Goal: Task Accomplishment & Management: Complete application form

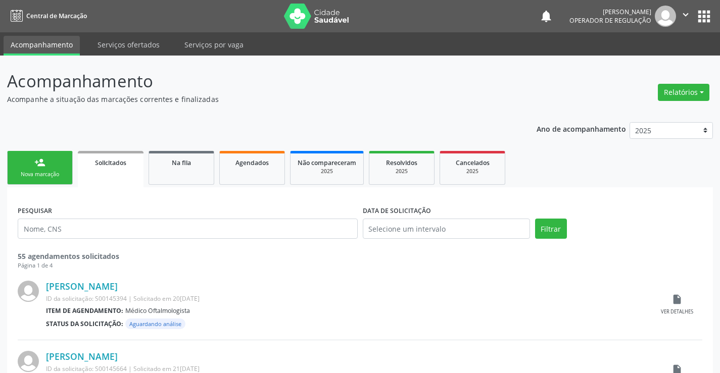
click at [42, 162] on div "person_add" at bounding box center [39, 162] width 11 height 11
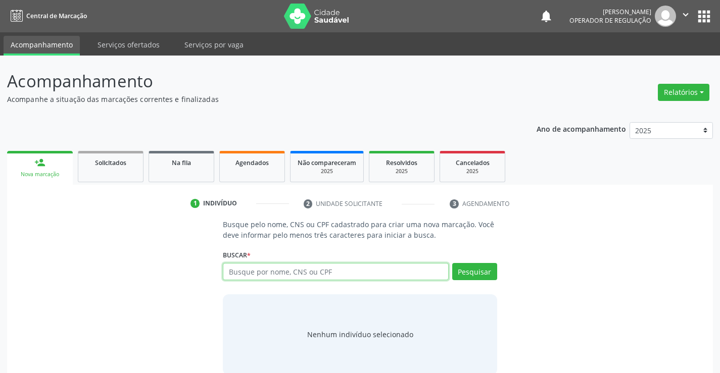
click at [332, 276] on input "text" at bounding box center [335, 271] width 225 height 17
type input "700600435129669"
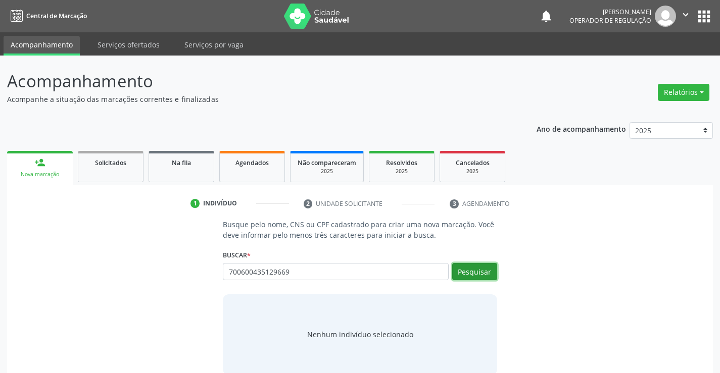
click at [473, 264] on button "Pesquisar" at bounding box center [474, 271] width 45 height 17
type input "700600435129669"
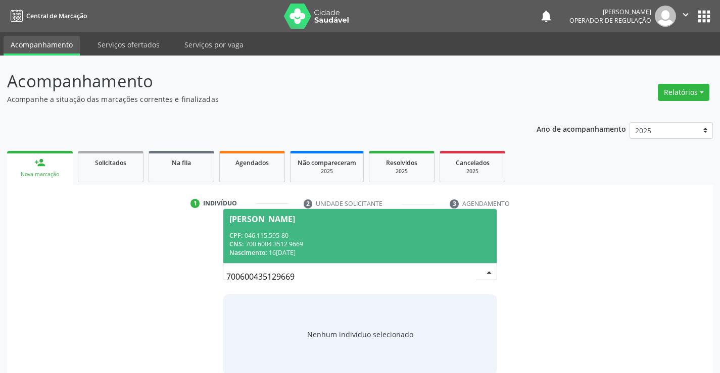
click at [327, 235] on div "CPF: 046.115.595-80" at bounding box center [359, 235] width 261 height 9
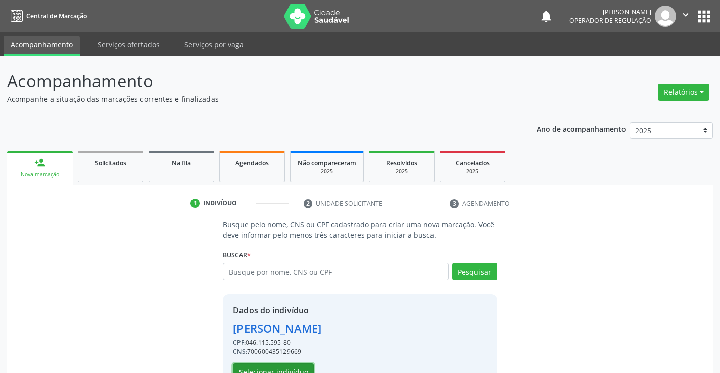
click at [281, 372] on button "Selecionar indivíduo" at bounding box center [273, 372] width 81 height 17
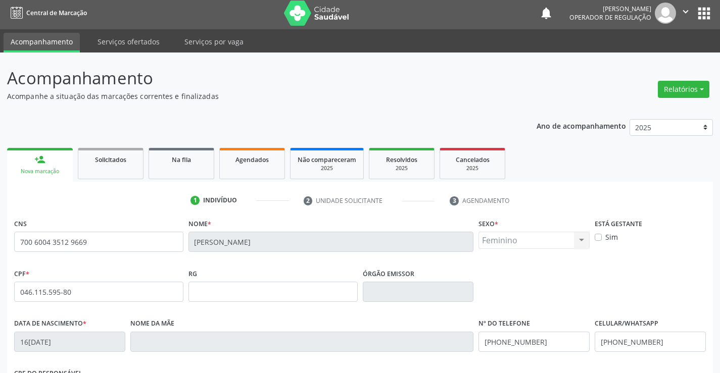
scroll to position [174, 0]
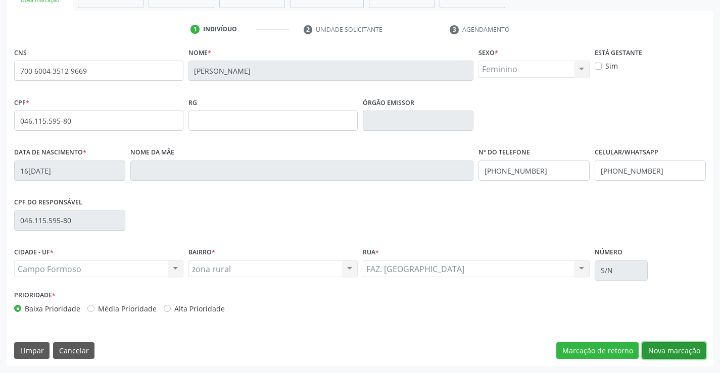
click at [660, 350] on button "Nova marcação" at bounding box center [674, 350] width 64 height 17
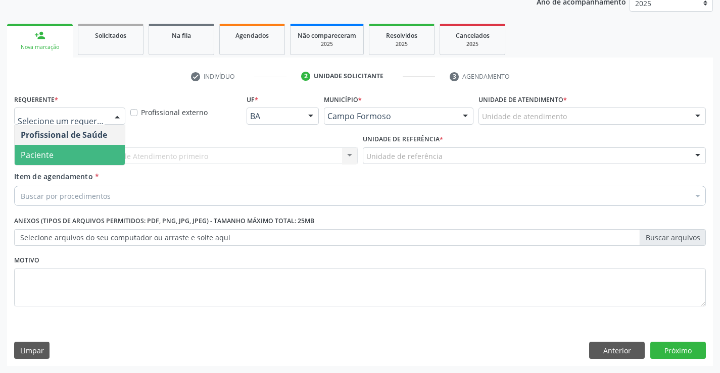
click at [85, 152] on span "Paciente" at bounding box center [70, 155] width 110 height 20
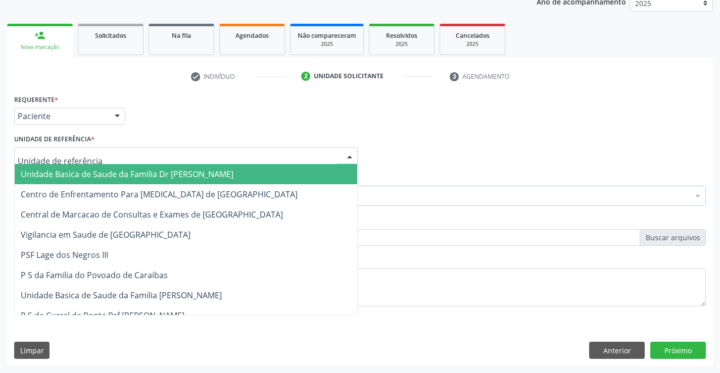
click at [104, 175] on span "Unidade Basica de Saude da Familia Dr [PERSON_NAME]" at bounding box center [127, 174] width 213 height 11
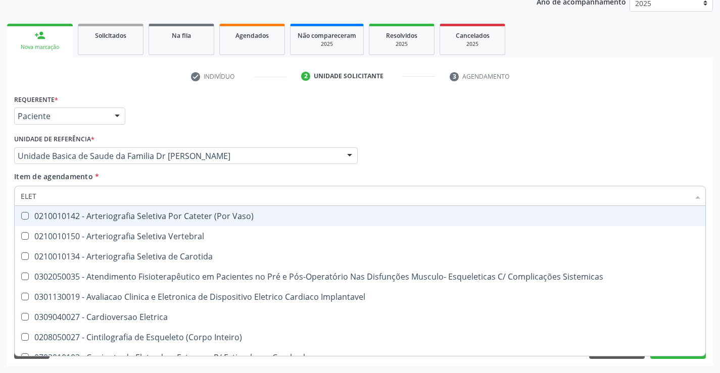
type input "ELETR"
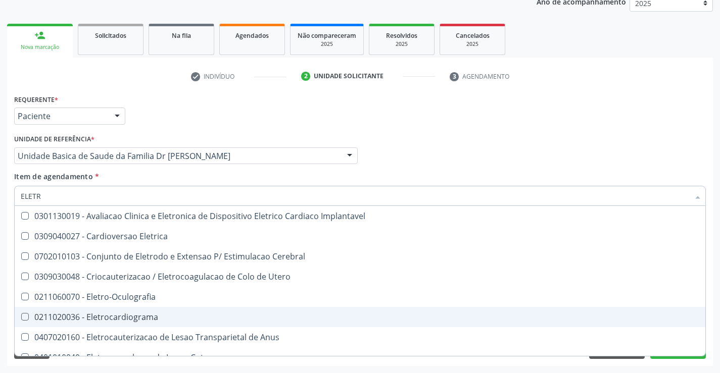
click at [157, 320] on div "0211020036 - Eletrocardiograma" at bounding box center [360, 317] width 678 height 8
checkbox Eletrocardiograma "true"
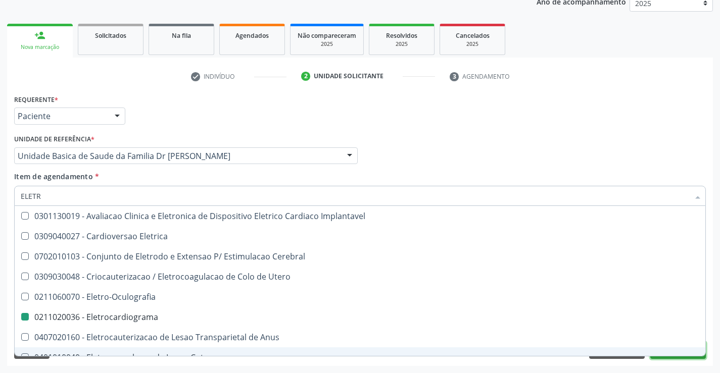
click at [677, 358] on button "Próximo" at bounding box center [678, 350] width 56 height 17
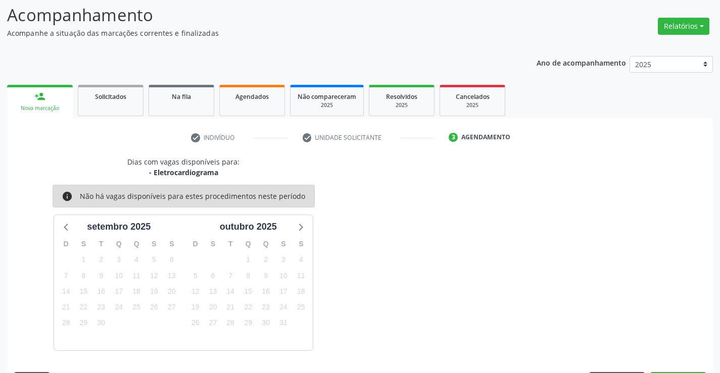
scroll to position [96, 0]
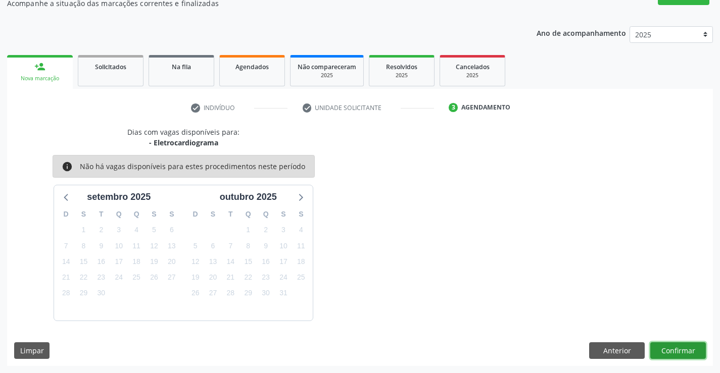
click at [687, 350] on button "Confirmar" at bounding box center [678, 350] width 56 height 17
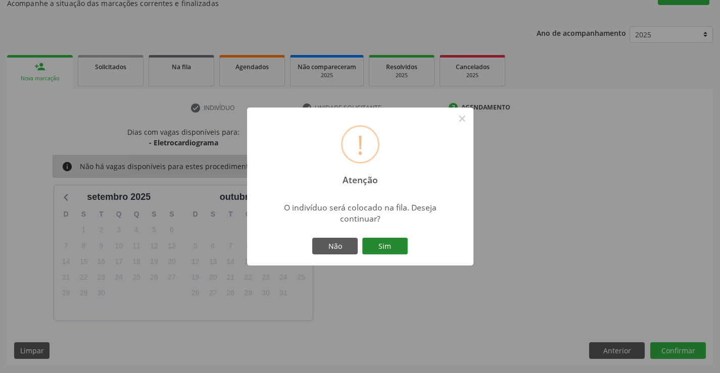
click at [390, 246] on button "Sim" at bounding box center [384, 246] width 45 height 17
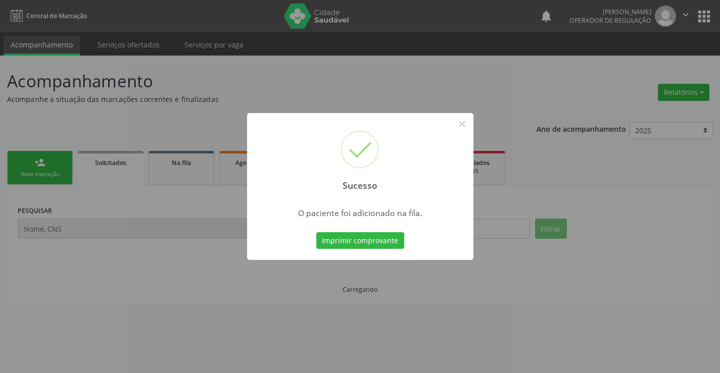
scroll to position [0, 0]
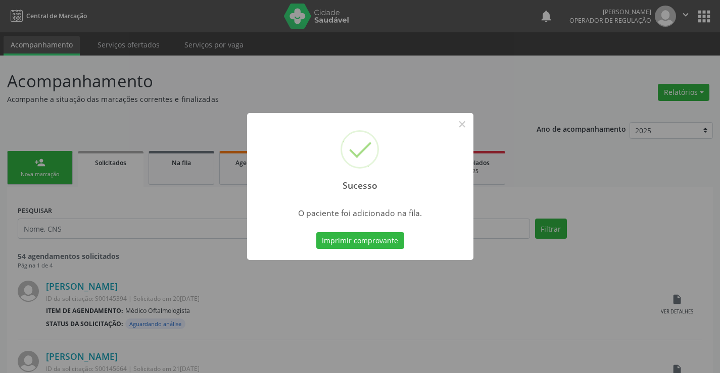
click at [375, 230] on div "Imprimir comprovante Cancel" at bounding box center [360, 240] width 92 height 21
click at [375, 236] on button "Imprimir comprovante" at bounding box center [360, 240] width 88 height 17
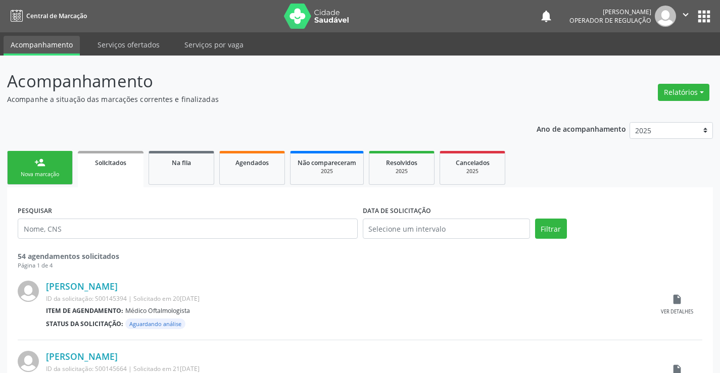
click at [43, 169] on link "person_add Nova marcação" at bounding box center [40, 168] width 66 height 34
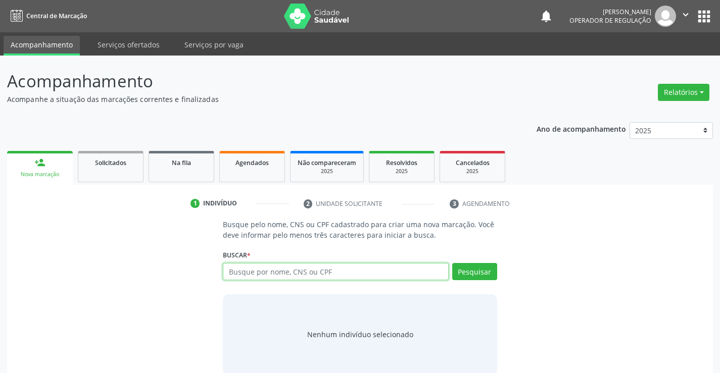
click at [284, 272] on input "text" at bounding box center [335, 271] width 225 height 17
type input "706702750719620"
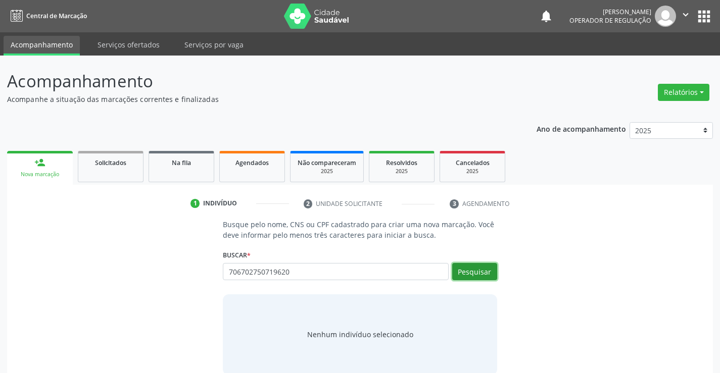
click at [490, 277] on button "Pesquisar" at bounding box center [474, 271] width 45 height 17
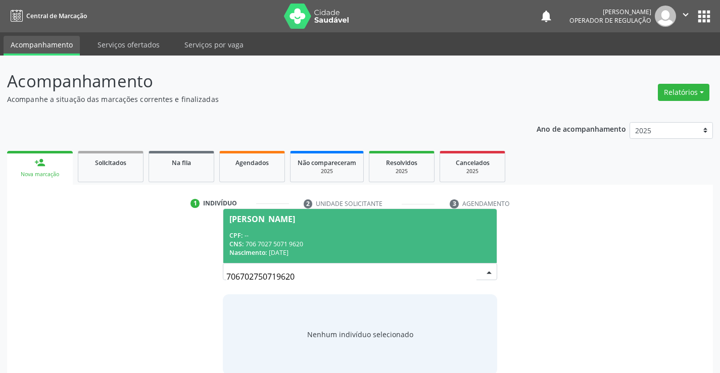
click at [396, 238] on div "CPF: --" at bounding box center [359, 235] width 261 height 9
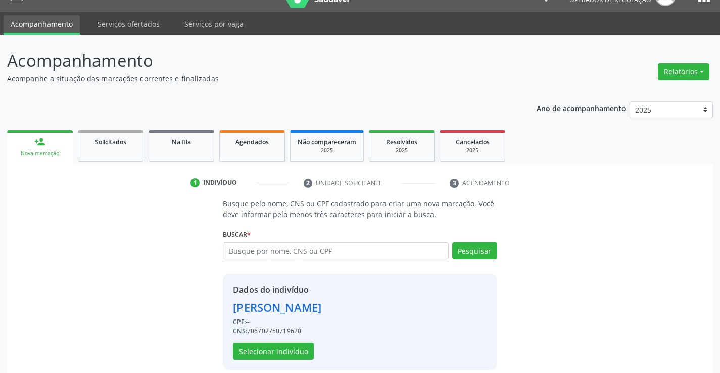
scroll to position [32, 0]
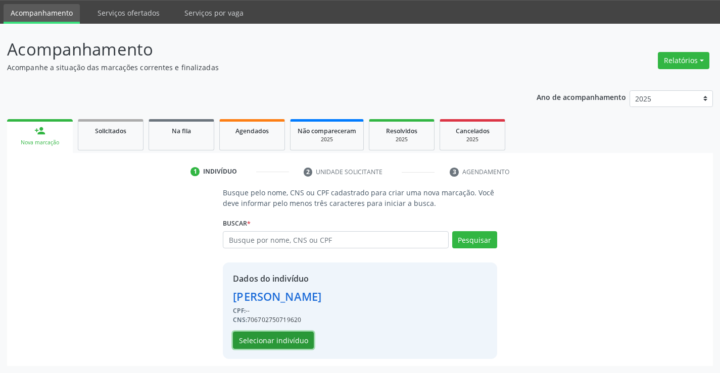
click at [286, 340] on button "Selecionar indivíduo" at bounding box center [273, 340] width 81 height 17
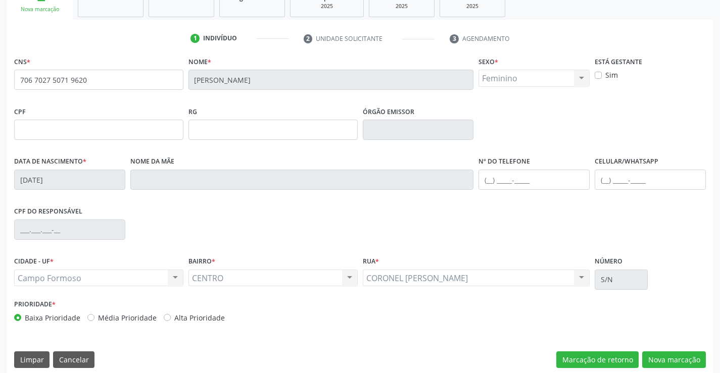
scroll to position [174, 0]
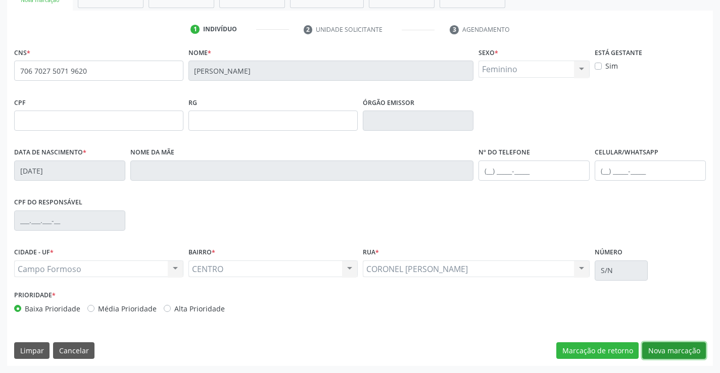
click at [674, 351] on button "Nova marcação" at bounding box center [674, 350] width 64 height 17
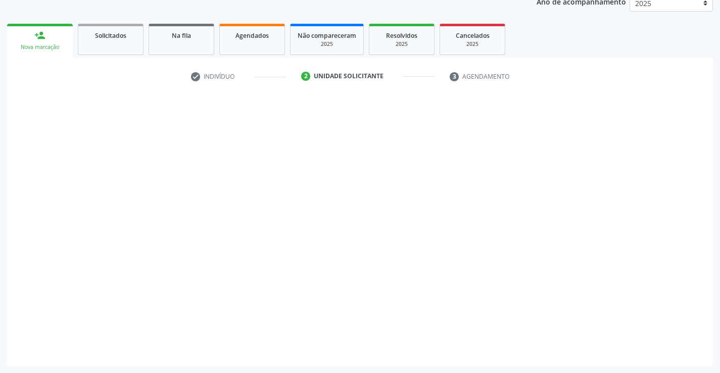
scroll to position [127, 0]
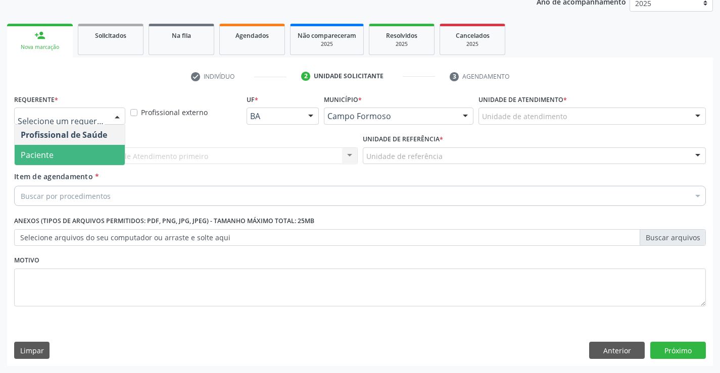
click at [53, 152] on span "Paciente" at bounding box center [37, 155] width 33 height 11
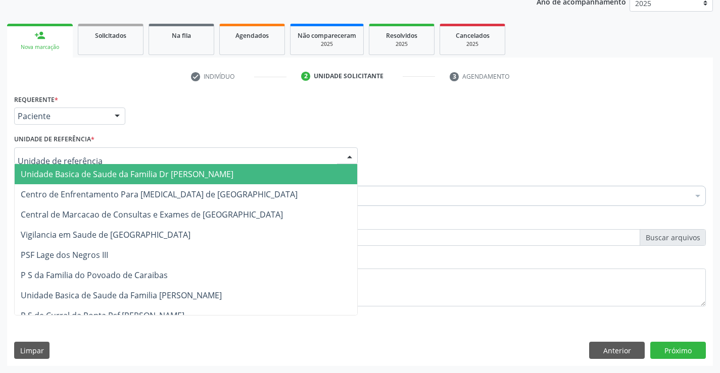
click at [86, 168] on span "Unidade Basica de Saude da Familia Dr [PERSON_NAME]" at bounding box center [186, 174] width 342 height 20
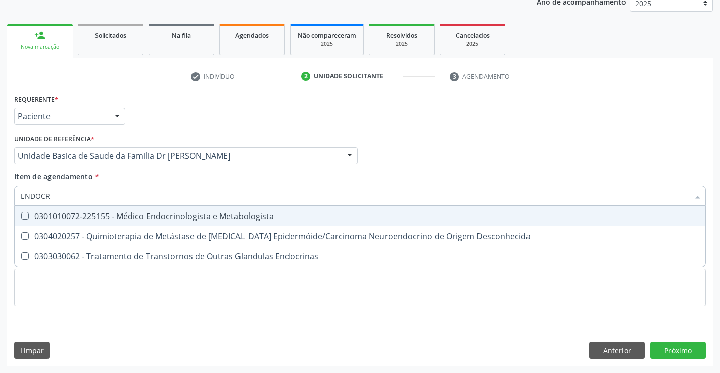
type input "ENDOCRI"
click at [127, 214] on div "0301010072-225155 - Médico Endocrinologista e Metabologista" at bounding box center [360, 216] width 678 height 8
checkbox Metabologista "true"
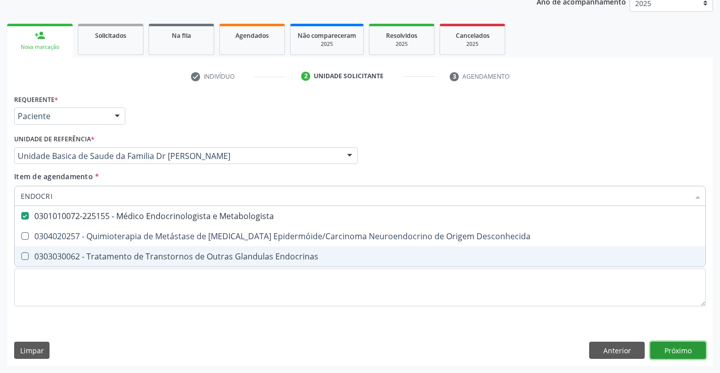
click at [673, 350] on div "Requerente * Paciente Profissional de Saúde Paciente Nenhum resultado encontrad…" at bounding box center [360, 229] width 706 height 274
checkbox Desconhecida "true"
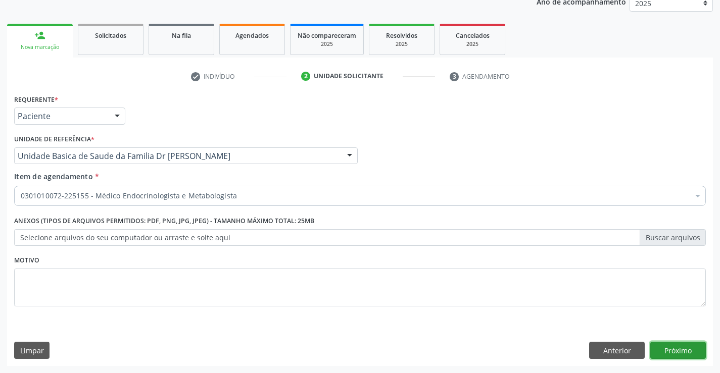
click at [673, 350] on button "Próximo" at bounding box center [678, 350] width 56 height 17
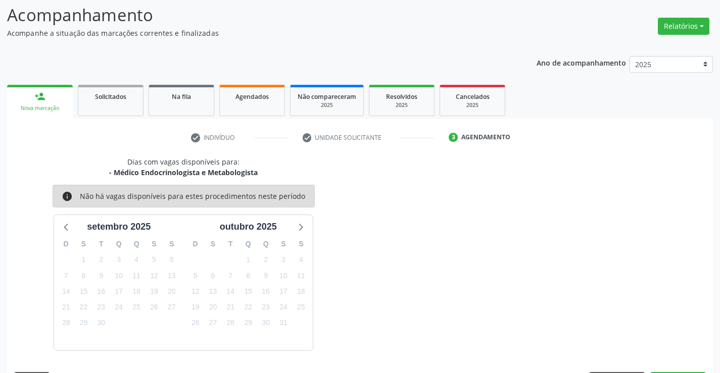
scroll to position [96, 0]
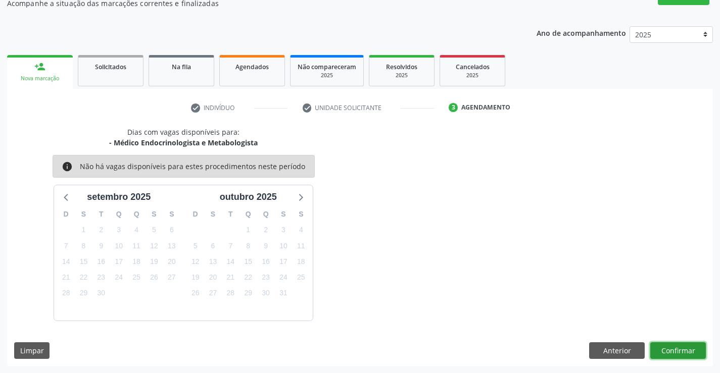
click at [671, 352] on button "Confirmar" at bounding box center [678, 350] width 56 height 17
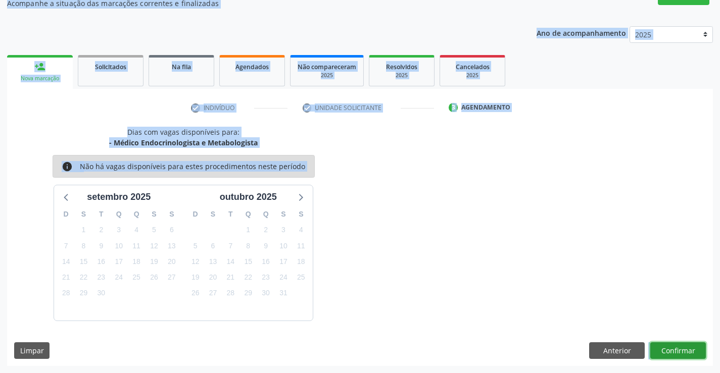
click at [678, 349] on button "Confirmar" at bounding box center [678, 350] width 56 height 17
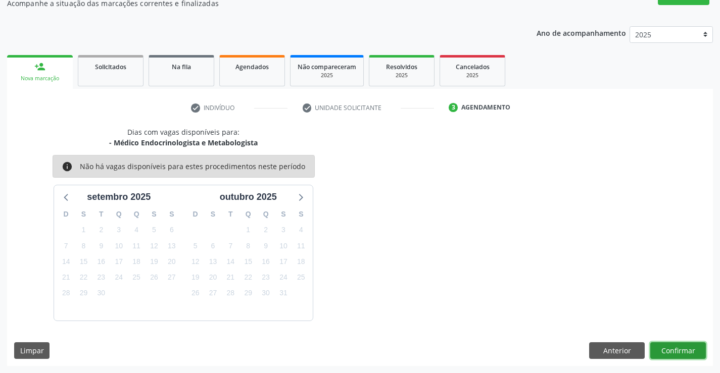
click at [671, 347] on button "Confirmar" at bounding box center [678, 350] width 56 height 17
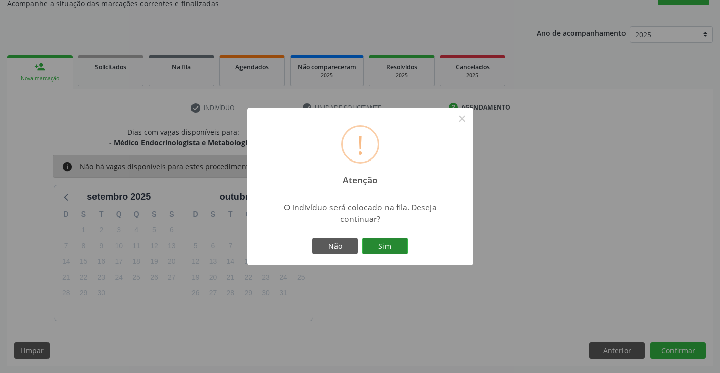
click at [395, 248] on button "Sim" at bounding box center [384, 246] width 45 height 17
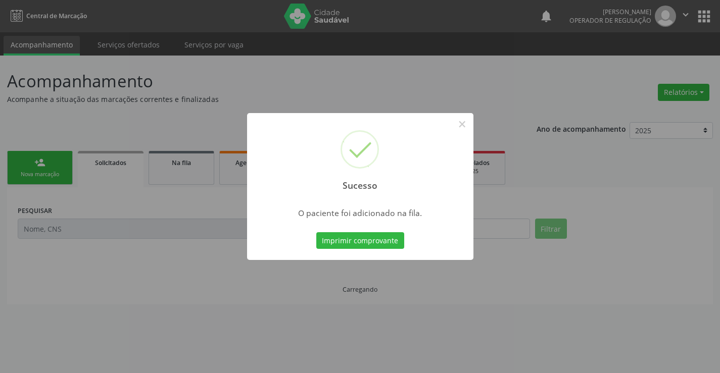
scroll to position [0, 0]
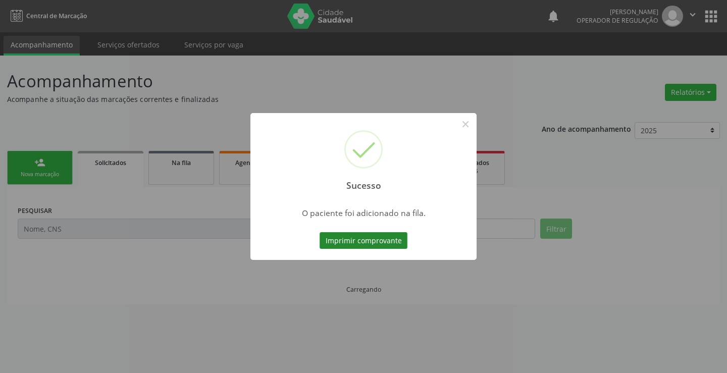
click at [390, 239] on button "Imprimir comprovante" at bounding box center [364, 240] width 88 height 17
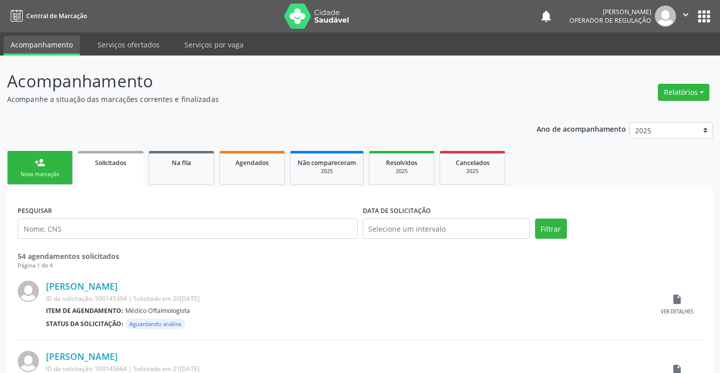
click at [35, 164] on div "person_add" at bounding box center [39, 162] width 11 height 11
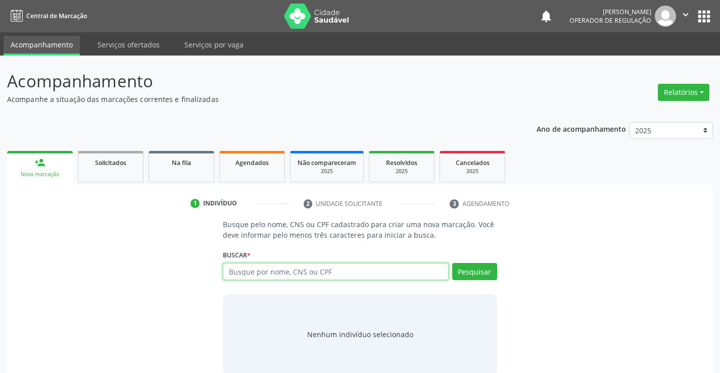
click at [319, 272] on input "text" at bounding box center [335, 271] width 225 height 17
type input "700207404445127"
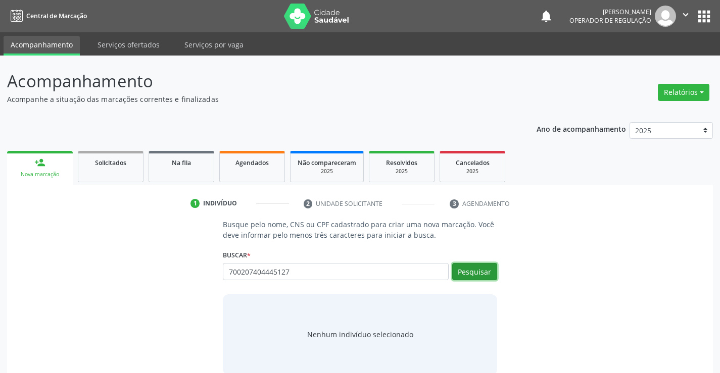
click at [468, 274] on button "Pesquisar" at bounding box center [474, 271] width 45 height 17
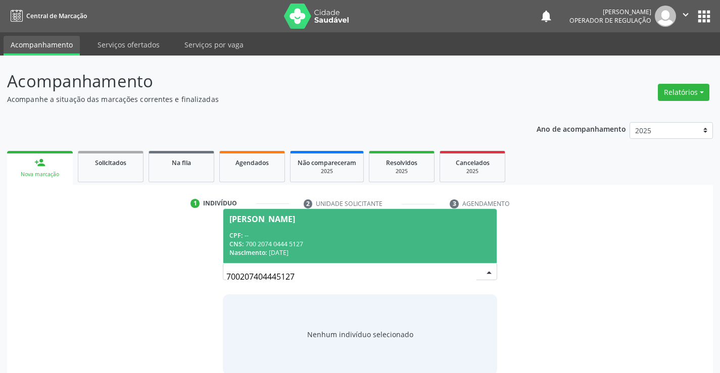
click at [389, 240] on div "CNS: 700 2074 0444 5127" at bounding box center [359, 244] width 261 height 9
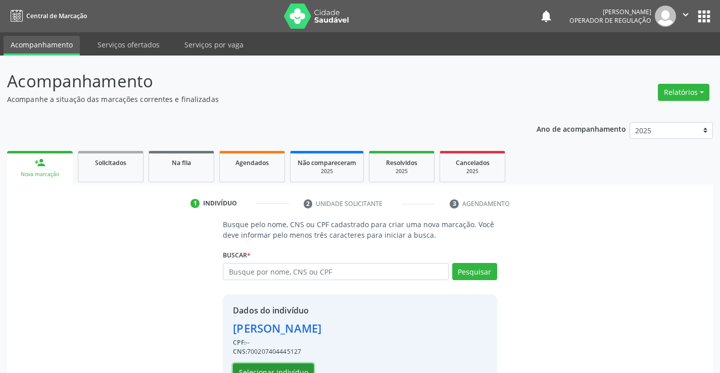
click at [294, 370] on button "Selecionar indivíduo" at bounding box center [273, 372] width 81 height 17
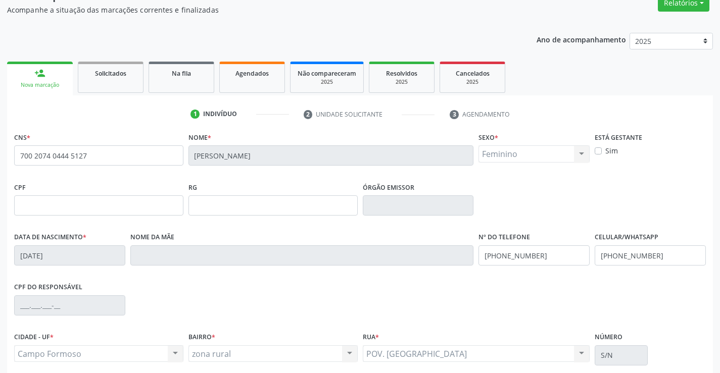
scroll to position [174, 0]
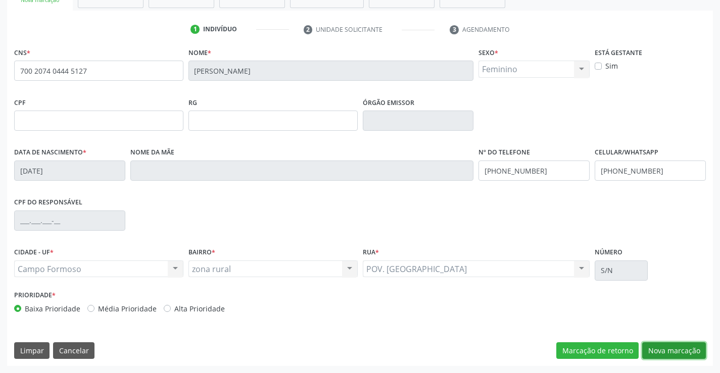
click at [661, 350] on button "Nova marcação" at bounding box center [674, 350] width 64 height 17
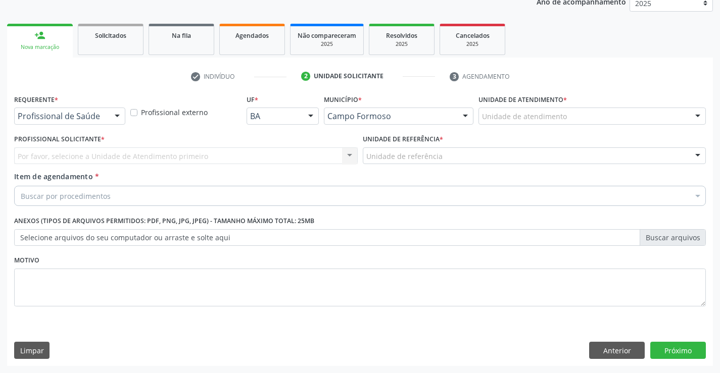
scroll to position [127, 0]
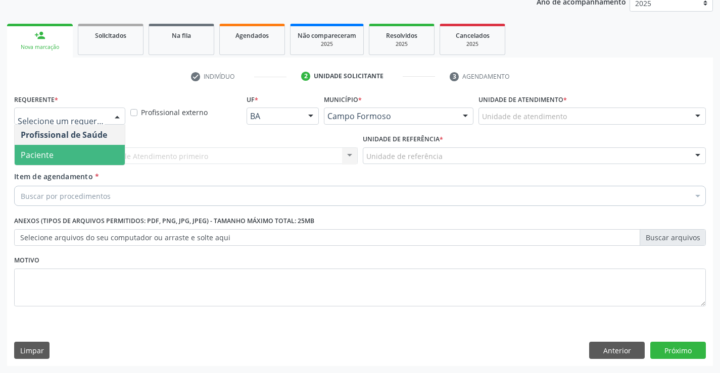
click at [68, 157] on span "Paciente" at bounding box center [70, 155] width 110 height 20
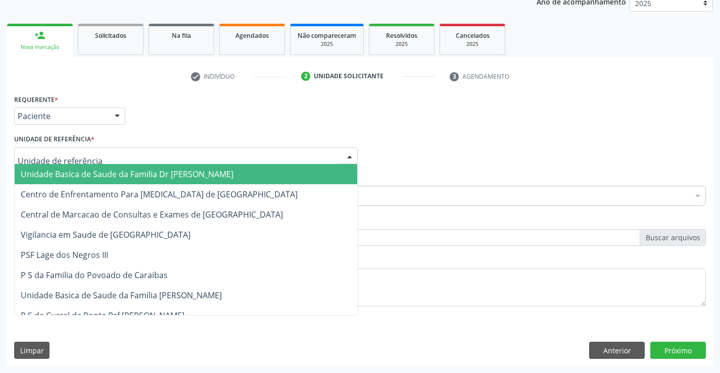
click at [78, 177] on span "Unidade Basica de Saude da Familia Dr [PERSON_NAME]" at bounding box center [127, 174] width 213 height 11
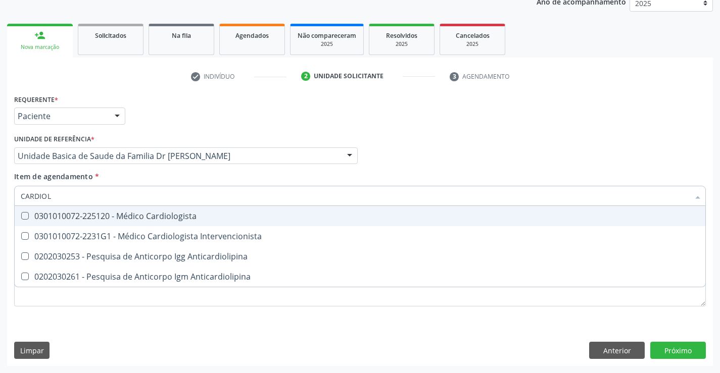
type input "CARDIOLO"
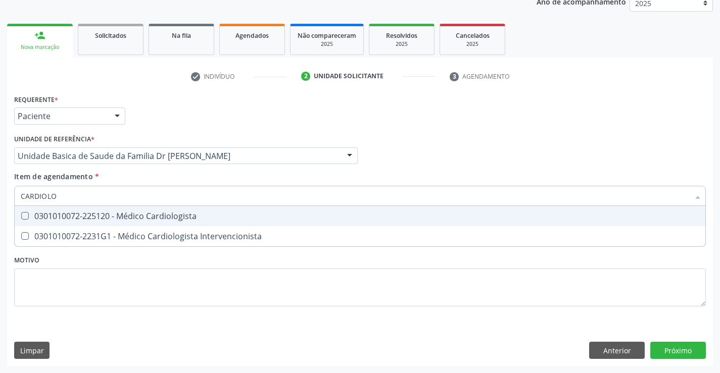
click at [86, 212] on div "0301010072-225120 - Médico Cardiologista" at bounding box center [360, 216] width 678 height 8
checkbox Cardiologista "true"
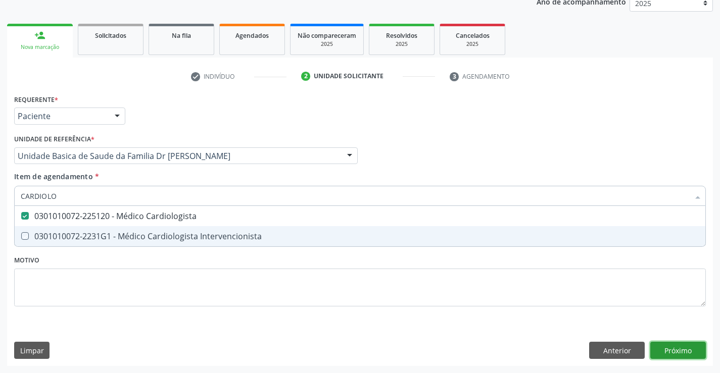
click at [681, 349] on div "Requerente * Paciente Profissional de Saúde Paciente Nenhum resultado encontrad…" at bounding box center [360, 229] width 706 height 274
checkbox Intervencionista "true"
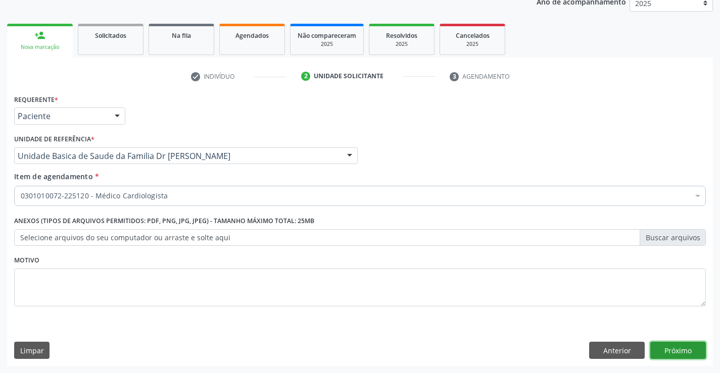
click at [680, 347] on button "Próximo" at bounding box center [678, 350] width 56 height 17
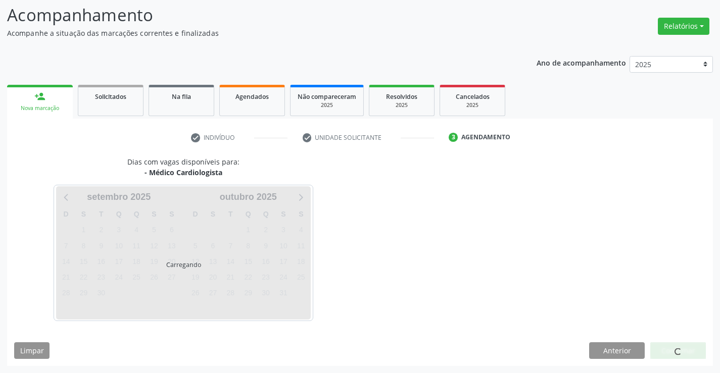
scroll to position [66, 0]
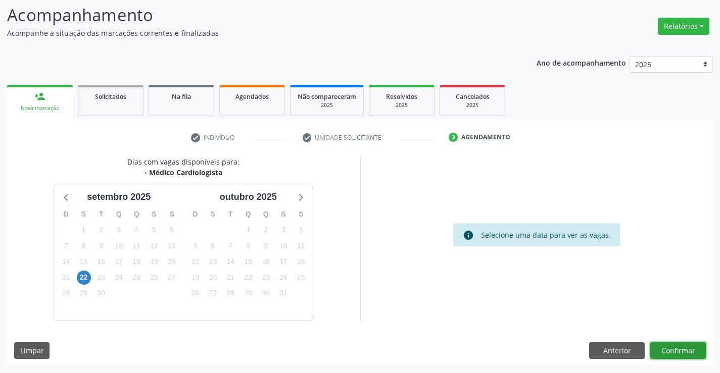
click at [679, 348] on button "Confirmar" at bounding box center [678, 350] width 56 height 17
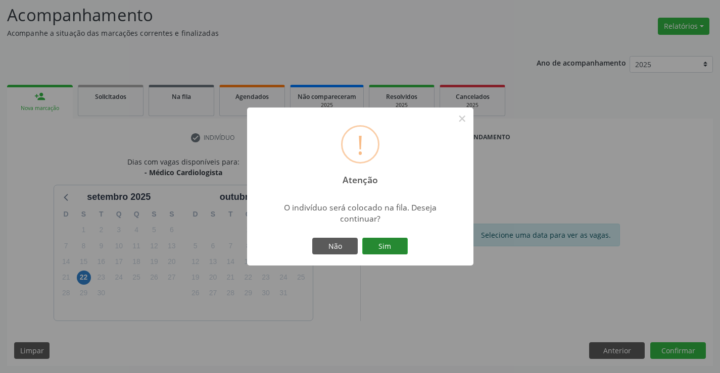
click at [379, 247] on button "Sim" at bounding box center [384, 246] width 45 height 17
click at [379, 247] on div "! Atenção × O indivíduo será colocado na fila. Deseja continuar? Não Sim" at bounding box center [360, 187] width 226 height 159
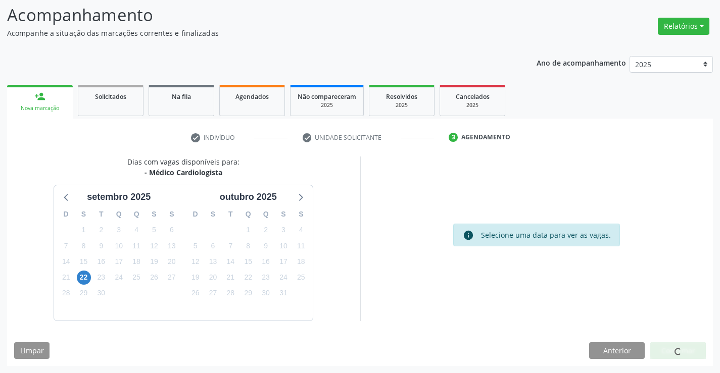
scroll to position [0, 0]
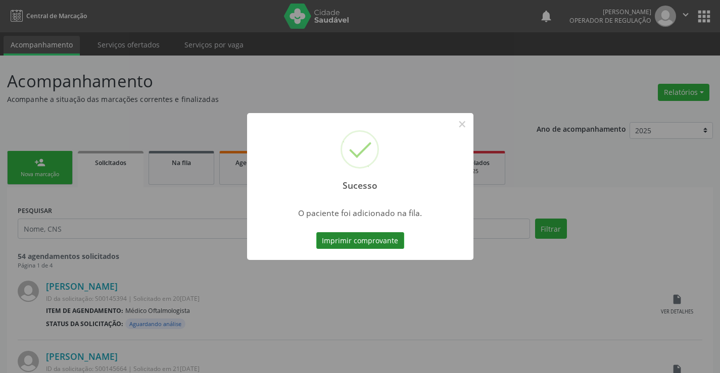
click at [379, 243] on button "Imprimir comprovante" at bounding box center [360, 240] width 88 height 17
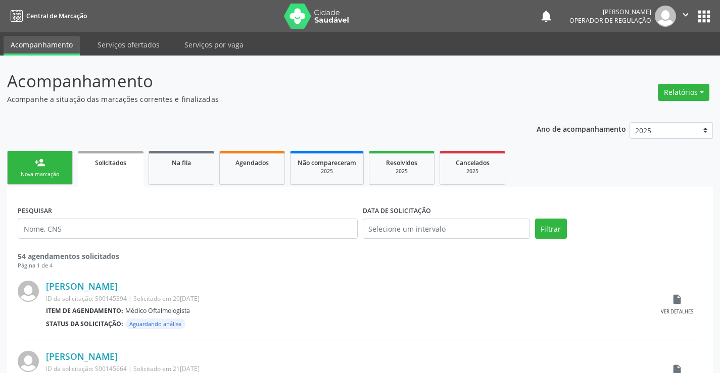
click at [60, 177] on div "Nova marcação" at bounding box center [40, 175] width 51 height 8
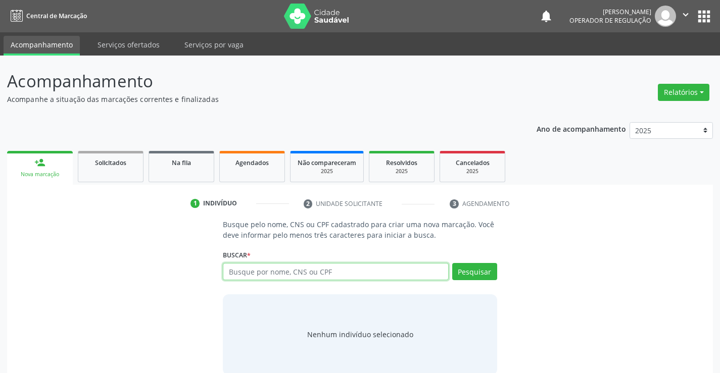
click at [285, 272] on input "text" at bounding box center [335, 271] width 225 height 17
type input "708500361410579"
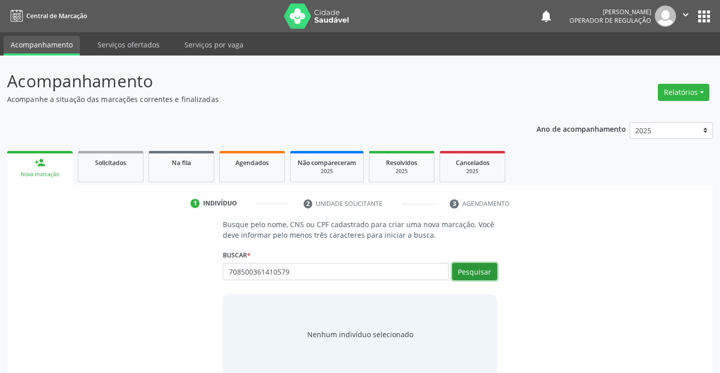
click at [461, 266] on button "Pesquisar" at bounding box center [474, 271] width 45 height 17
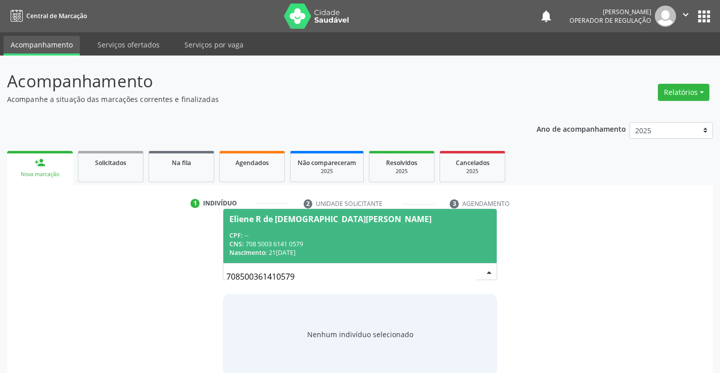
click at [335, 227] on span "Eliene R de [DEMOGRAPHIC_DATA][PERSON_NAME] CPF: -- CNS: 708 5003 6141 0579 Nas…" at bounding box center [359, 236] width 273 height 54
click at [335, 227] on p "Busque pelo nome, CNS ou CPF cadastrado para criar uma nova marcação. Você deve…" at bounding box center [360, 229] width 274 height 21
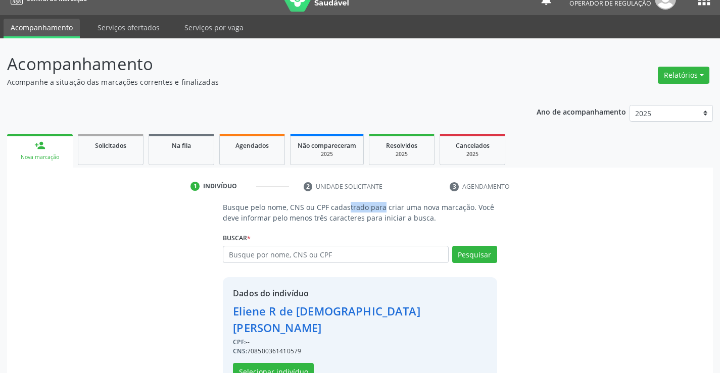
scroll to position [32, 0]
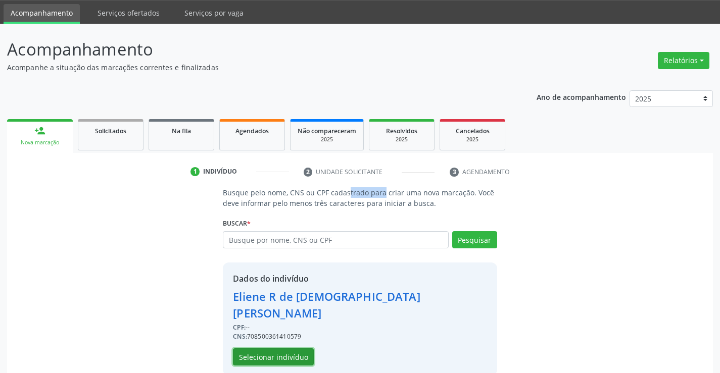
click at [293, 349] on button "Selecionar indivíduo" at bounding box center [273, 357] width 81 height 17
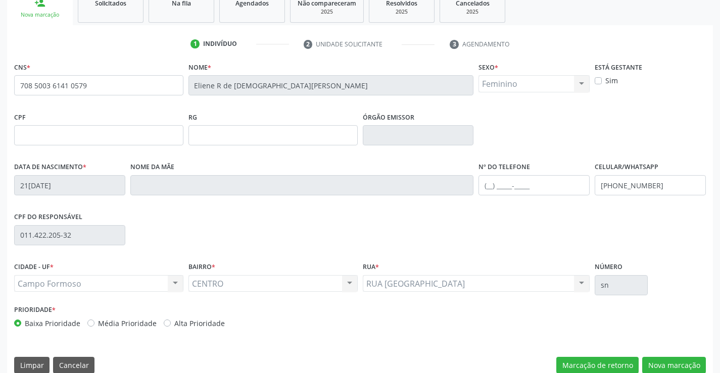
scroll to position [174, 0]
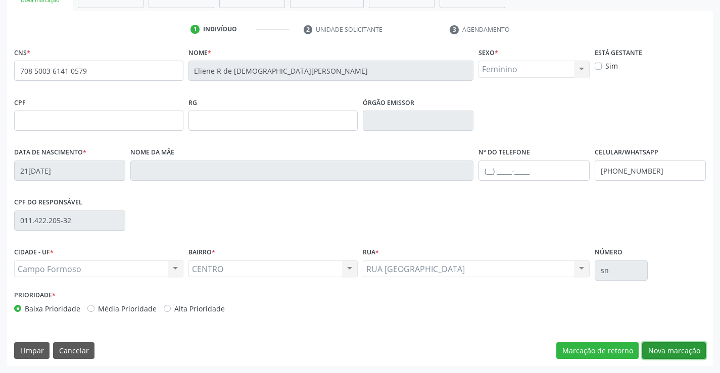
click at [687, 350] on button "Nova marcação" at bounding box center [674, 350] width 64 height 17
drag, startPoint x: 687, startPoint y: 350, endPoint x: 645, endPoint y: 307, distance: 60.0
click at [0, 0] on button "Próximo" at bounding box center [0, 0] width 0 height 0
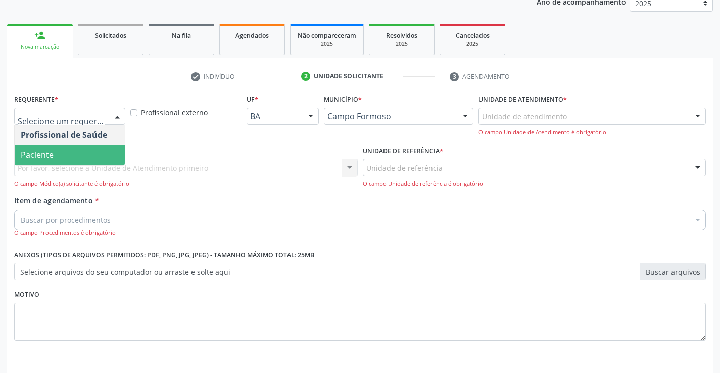
click at [64, 150] on span "Paciente" at bounding box center [70, 155] width 110 height 20
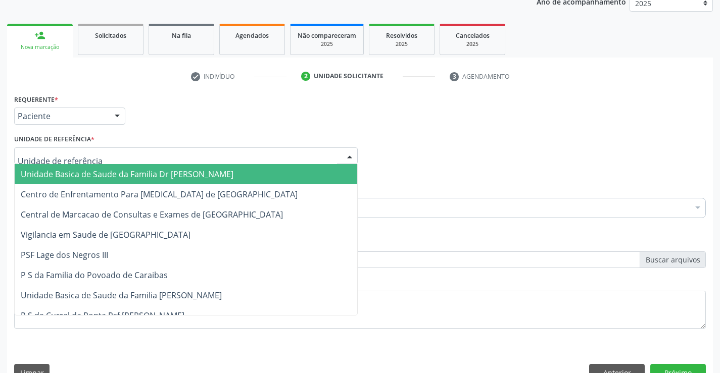
click at [102, 151] on div at bounding box center [186, 156] width 344 height 17
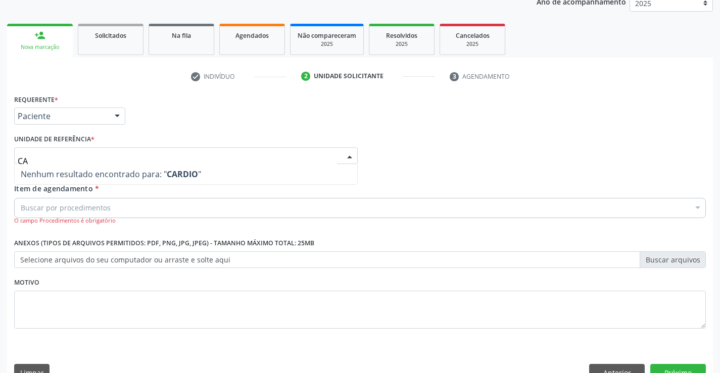
type input "C"
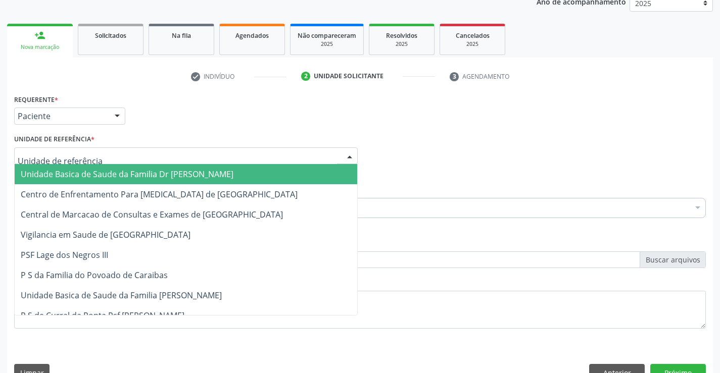
click at [96, 168] on span "Unidade Basica de Saude da Familia Dr [PERSON_NAME]" at bounding box center [186, 174] width 342 height 20
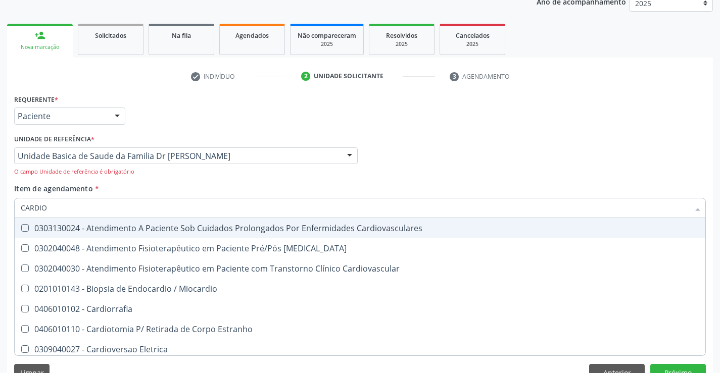
type input "CARDIOL"
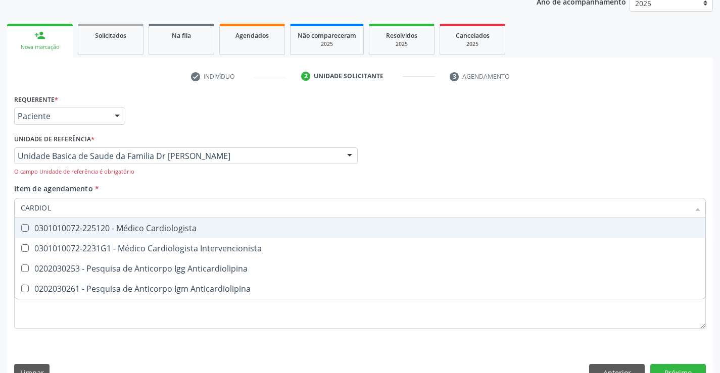
click at [170, 225] on div "0301010072-225120 - Médico Cardiologista" at bounding box center [360, 228] width 678 height 8
checkbox Cardiologista "true"
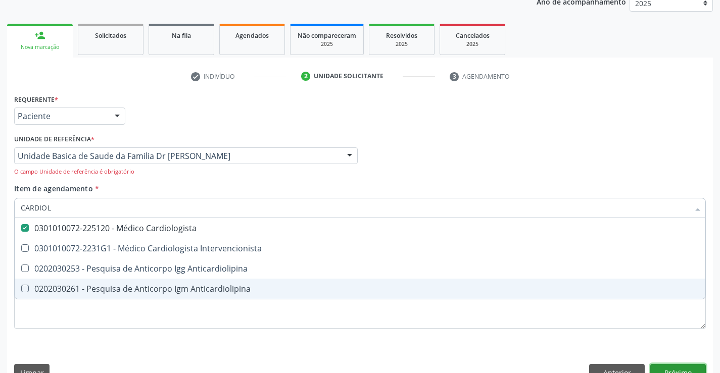
click at [668, 366] on button "Próximo" at bounding box center [678, 372] width 56 height 17
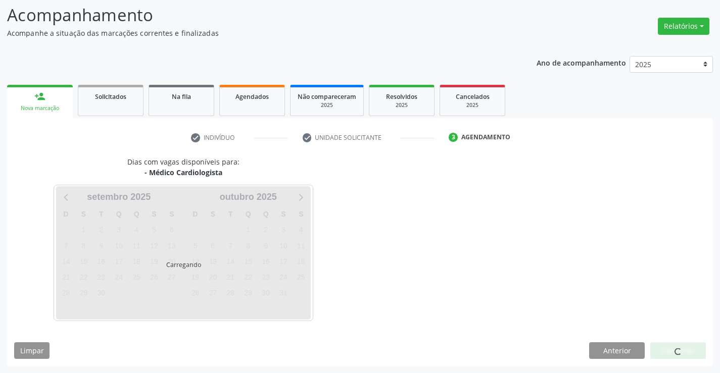
scroll to position [66, 0]
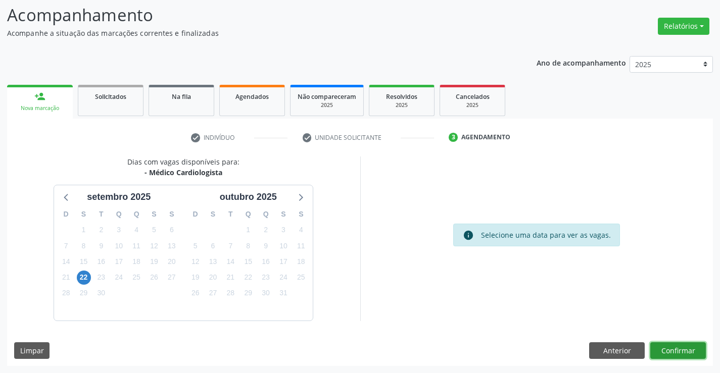
click at [676, 347] on button "Confirmar" at bounding box center [678, 350] width 56 height 17
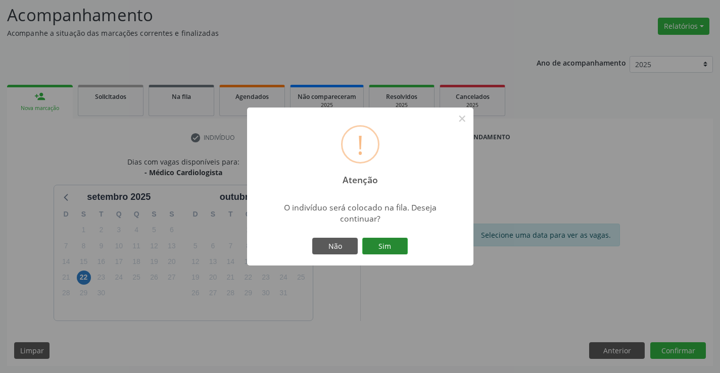
click at [378, 247] on button "Sim" at bounding box center [384, 246] width 45 height 17
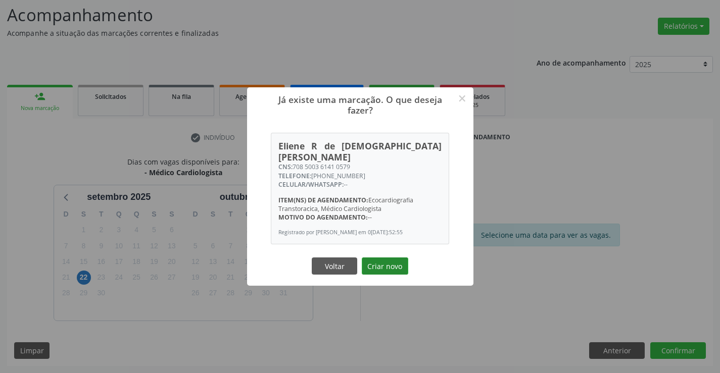
click at [380, 261] on button "Criar novo" at bounding box center [385, 266] width 46 height 17
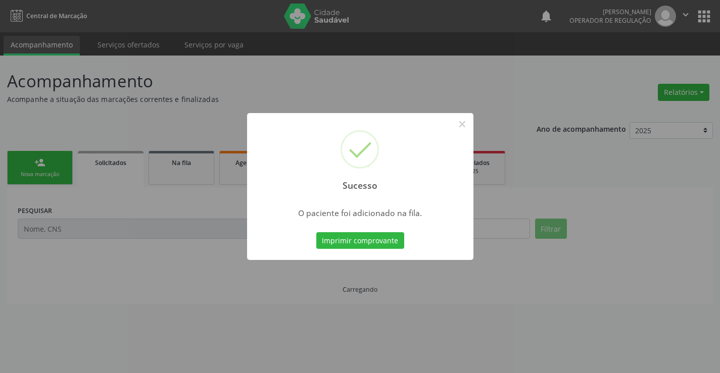
scroll to position [0, 0]
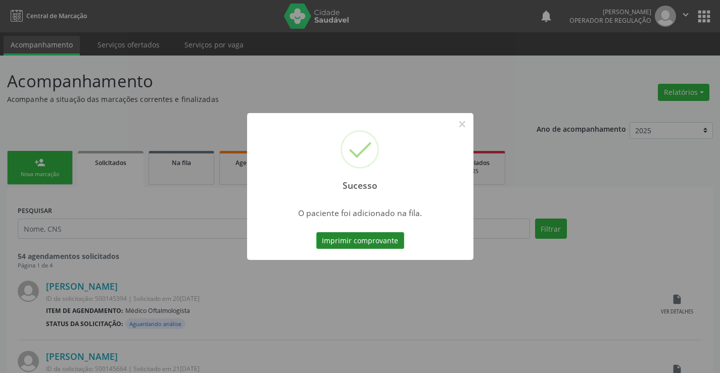
click at [385, 243] on button "Imprimir comprovante" at bounding box center [360, 240] width 88 height 17
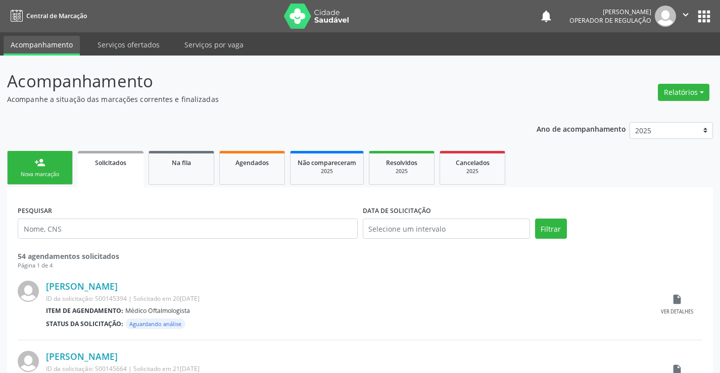
click at [58, 158] on link "person_add Nova marcação" at bounding box center [40, 168] width 66 height 34
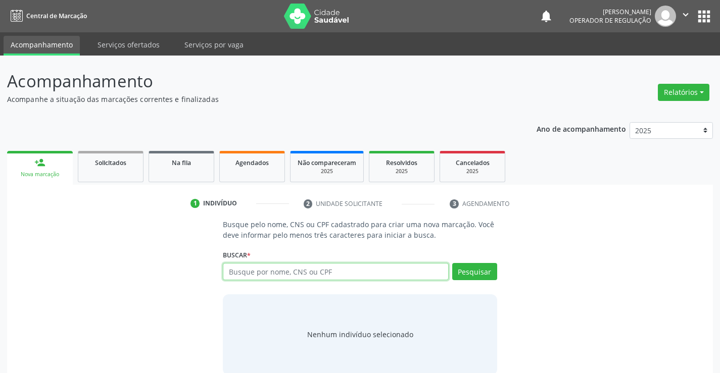
click at [296, 274] on input "text" at bounding box center [335, 271] width 225 height 17
type input "706208568727362"
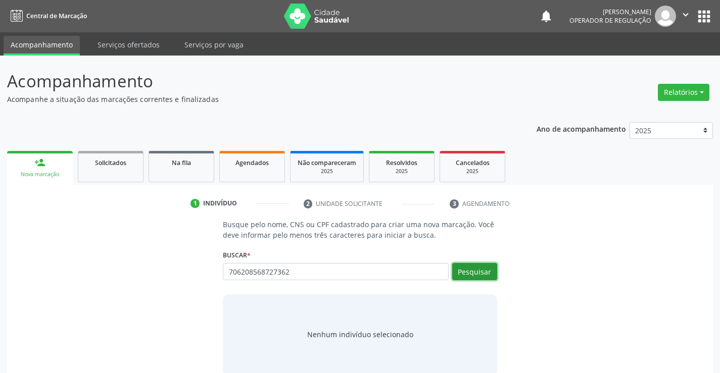
click at [470, 269] on button "Pesquisar" at bounding box center [474, 271] width 45 height 17
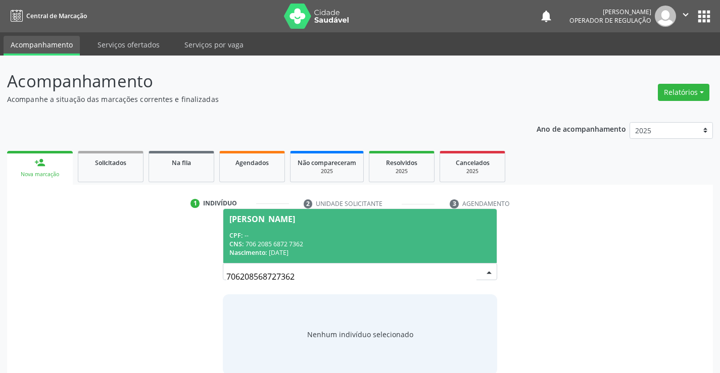
click at [427, 248] on div "CNS: 706 2085 6872 7362" at bounding box center [359, 244] width 261 height 9
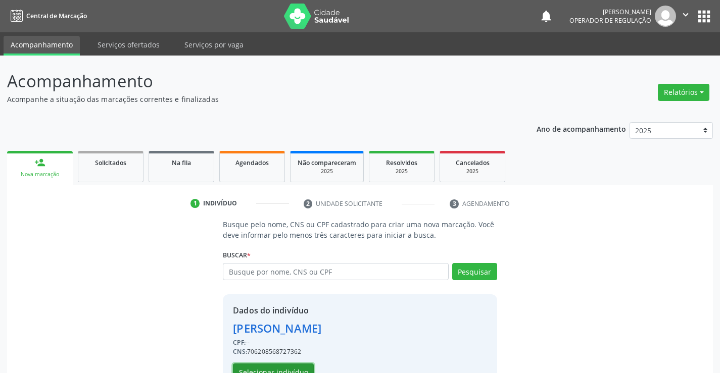
click at [287, 368] on button "Selecionar indivíduo" at bounding box center [273, 372] width 81 height 17
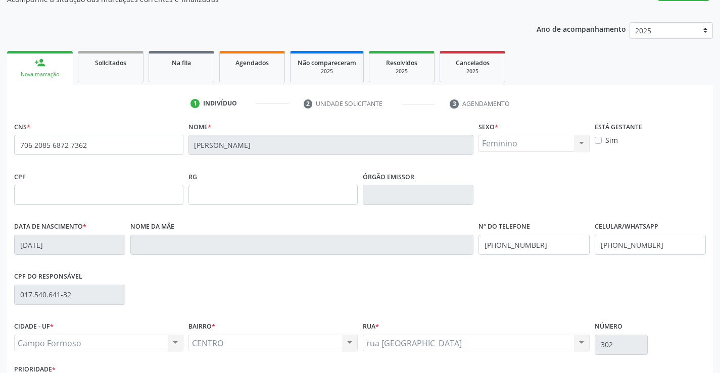
scroll to position [174, 0]
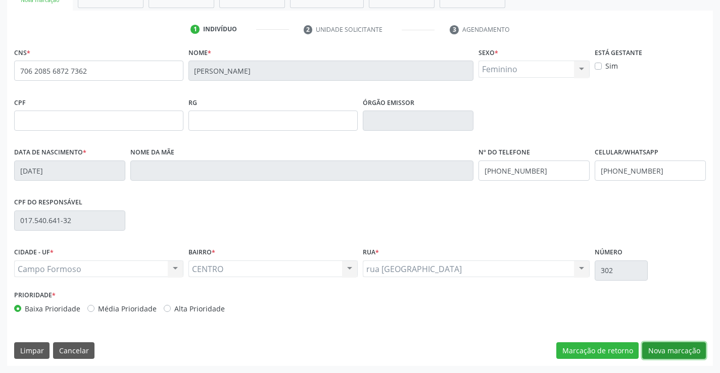
click at [656, 349] on button "Nova marcação" at bounding box center [674, 350] width 64 height 17
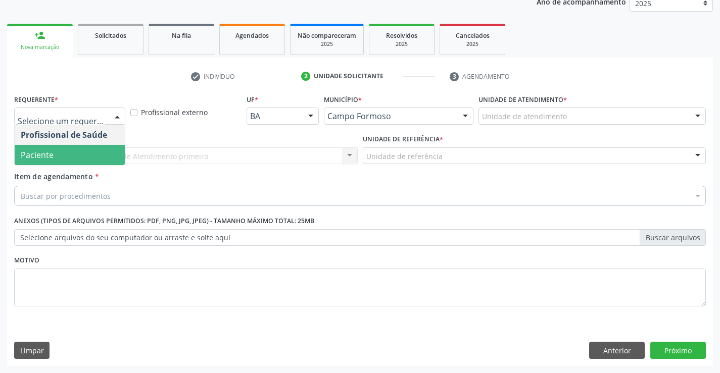
click at [74, 159] on span "Paciente" at bounding box center [70, 155] width 110 height 20
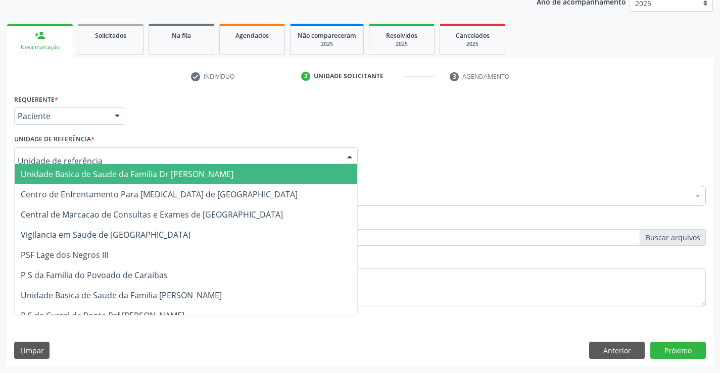
click at [78, 149] on div at bounding box center [186, 156] width 344 height 17
click at [79, 178] on span "Unidade Basica de Saude da Familia Dr [PERSON_NAME]" at bounding box center [127, 174] width 213 height 11
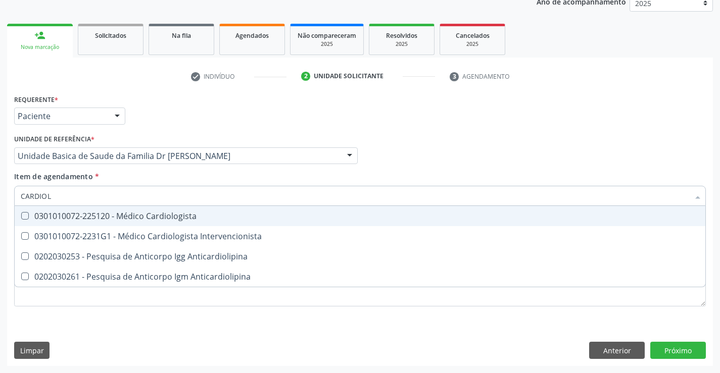
type input "CARDIOLO"
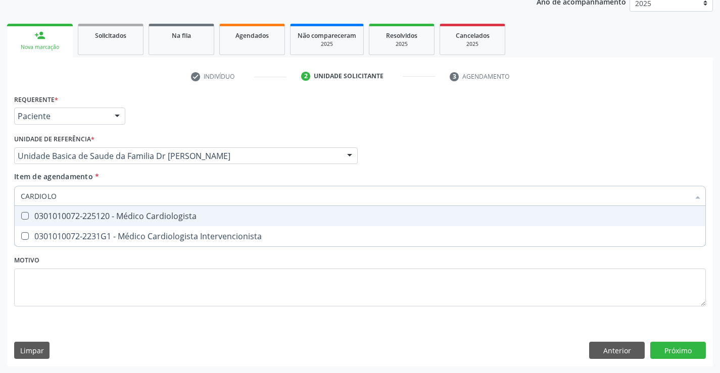
click at [137, 215] on div "0301010072-225120 - Médico Cardiologista" at bounding box center [360, 216] width 678 height 8
checkbox Cardiologista "true"
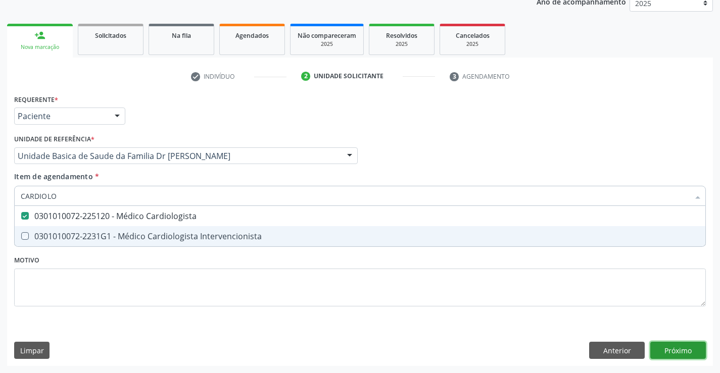
click at [681, 346] on div "Requerente * Paciente Profissional de Saúde Paciente Nenhum resultado encontrad…" at bounding box center [360, 229] width 706 height 274
checkbox Intervencionista "true"
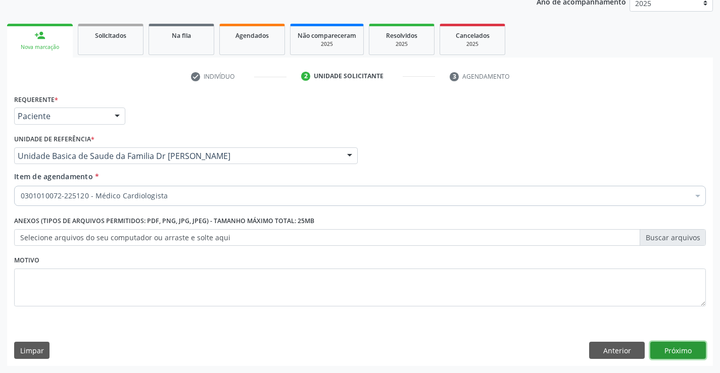
click at [681, 347] on button "Próximo" at bounding box center [678, 350] width 56 height 17
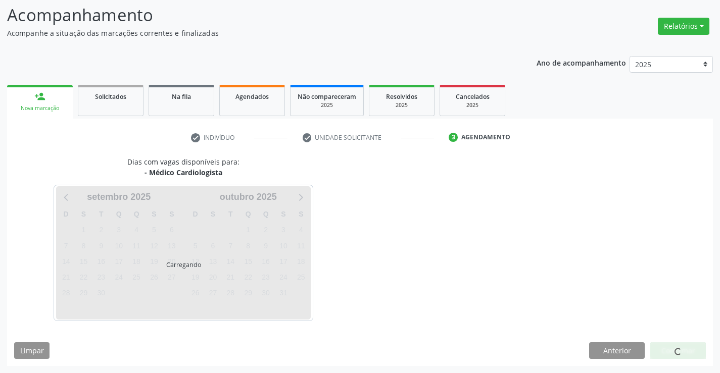
scroll to position [66, 0]
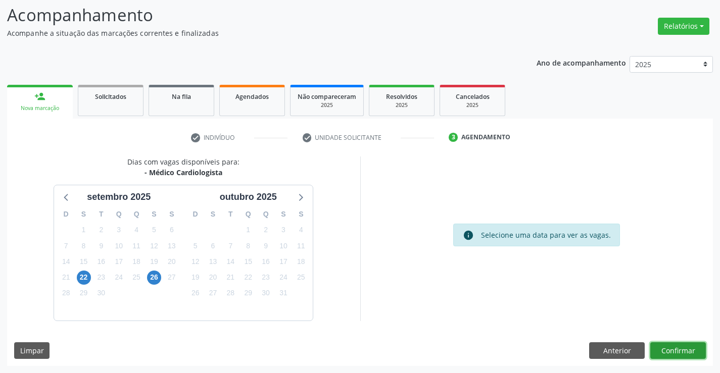
click at [679, 348] on button "Confirmar" at bounding box center [678, 350] width 56 height 17
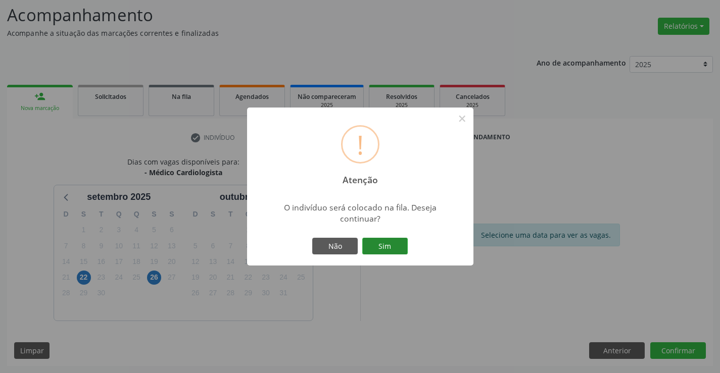
click at [389, 250] on button "Sim" at bounding box center [384, 246] width 45 height 17
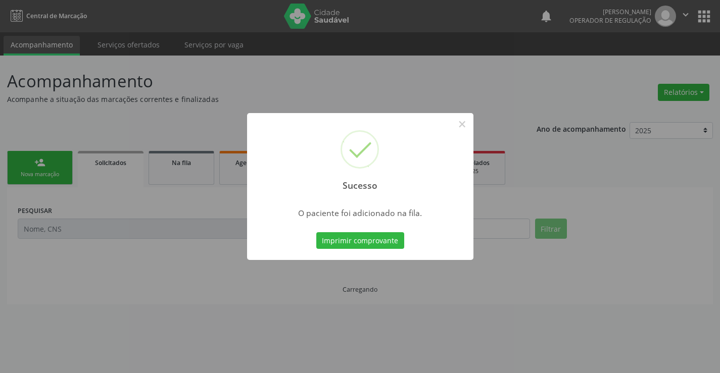
scroll to position [0, 0]
click at [381, 244] on button "Imprimir comprovante" at bounding box center [360, 240] width 88 height 17
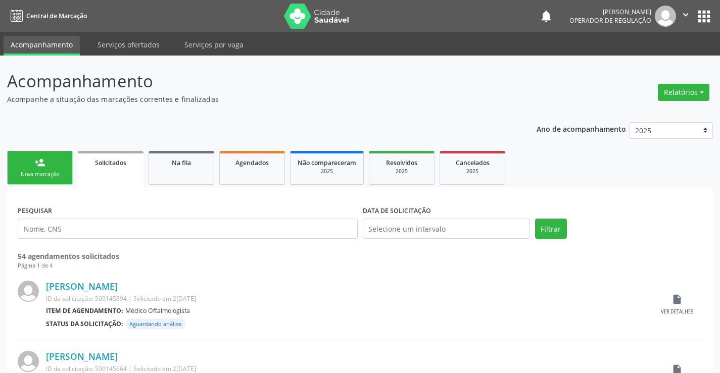
click at [67, 166] on link "person_add Nova marcação" at bounding box center [40, 168] width 66 height 34
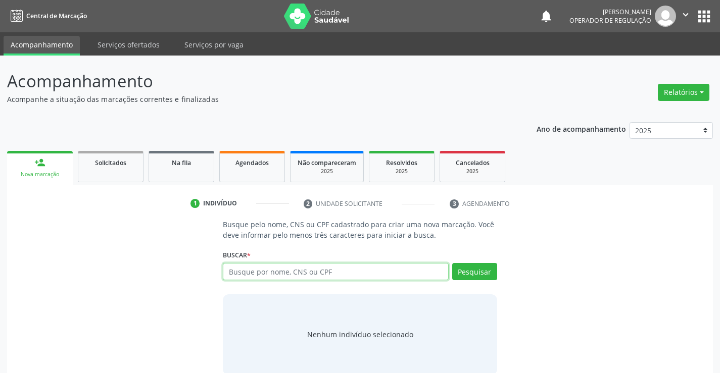
click at [334, 265] on input "text" at bounding box center [335, 271] width 225 height 17
type input "704308522989790"
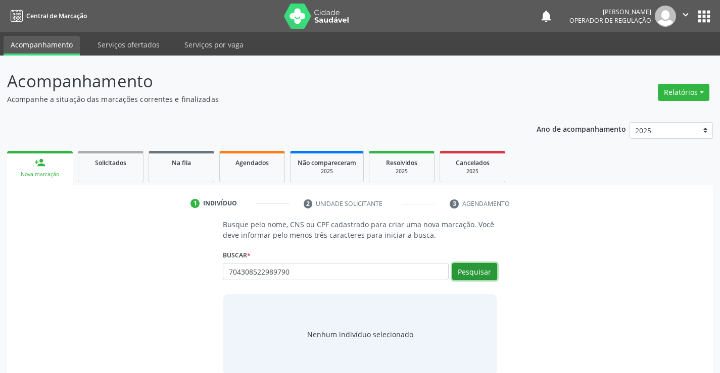
click at [474, 273] on button "Pesquisar" at bounding box center [474, 271] width 45 height 17
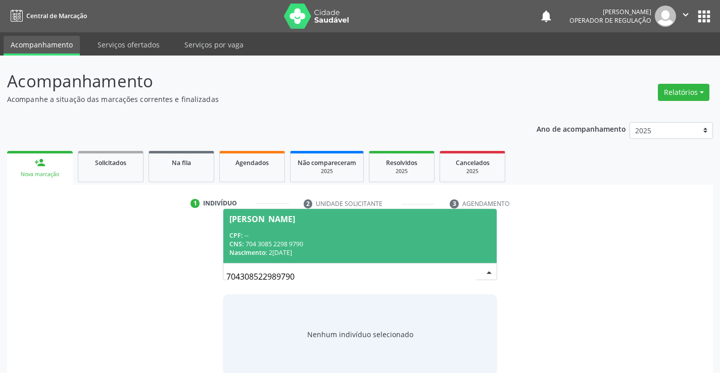
click at [411, 232] on div "CPF: --" at bounding box center [359, 235] width 261 height 9
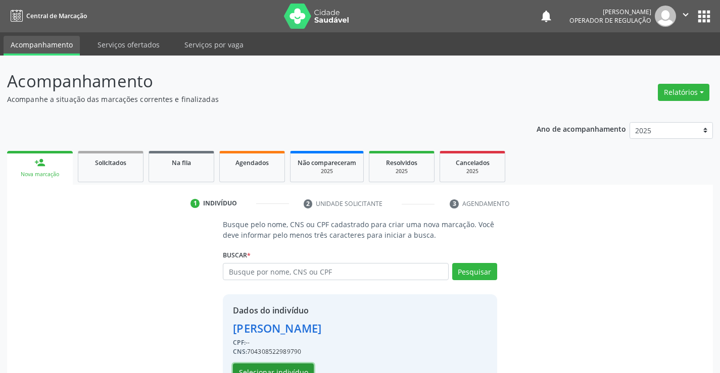
click at [280, 371] on button "Selecionar indivíduo" at bounding box center [273, 372] width 81 height 17
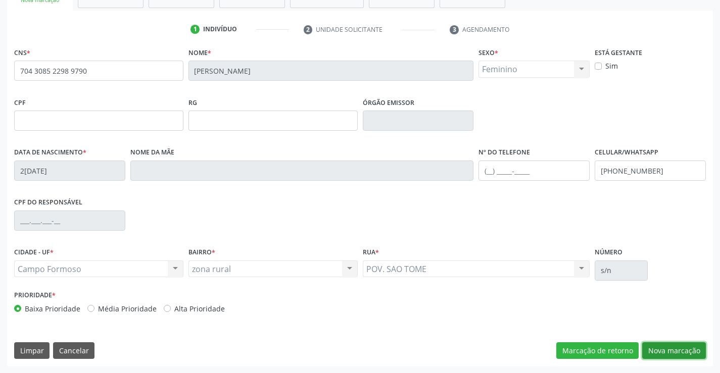
click at [673, 354] on button "Nova marcação" at bounding box center [674, 350] width 64 height 17
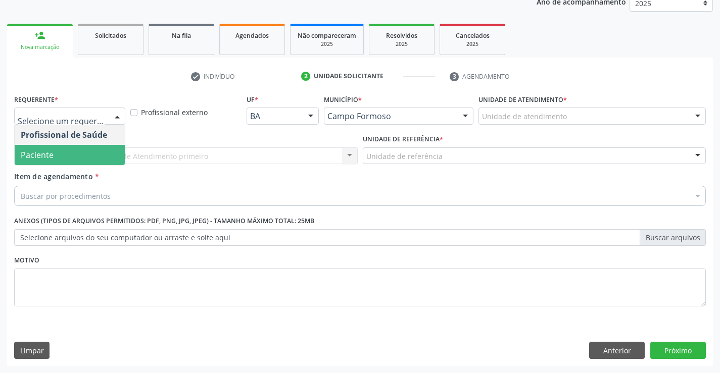
click at [71, 149] on span "Paciente" at bounding box center [70, 155] width 110 height 20
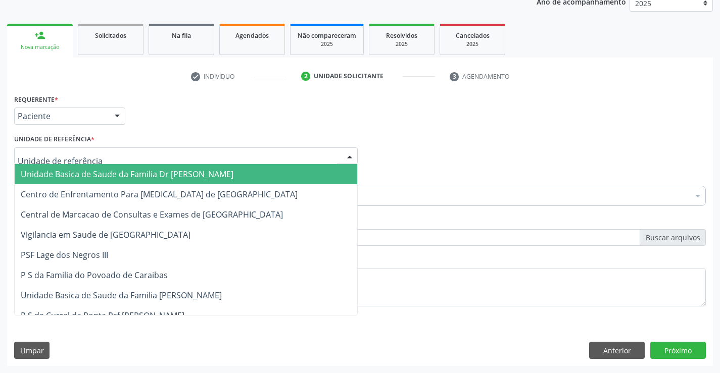
click at [79, 171] on span "Unidade Basica de Saude da Familia Dr [PERSON_NAME]" at bounding box center [127, 174] width 213 height 11
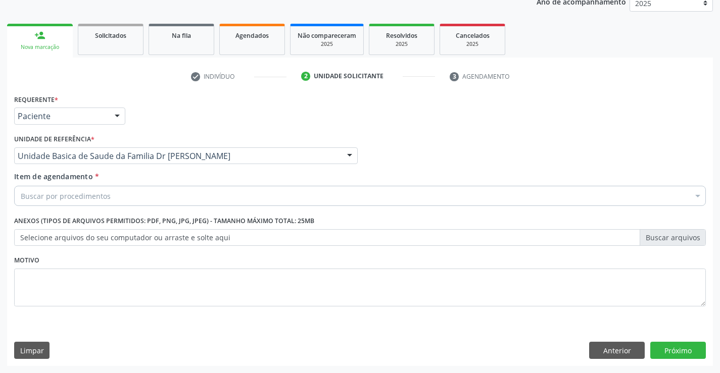
click at [21, 192] on input "Item de agendamento *" at bounding box center [21, 196] width 0 height 20
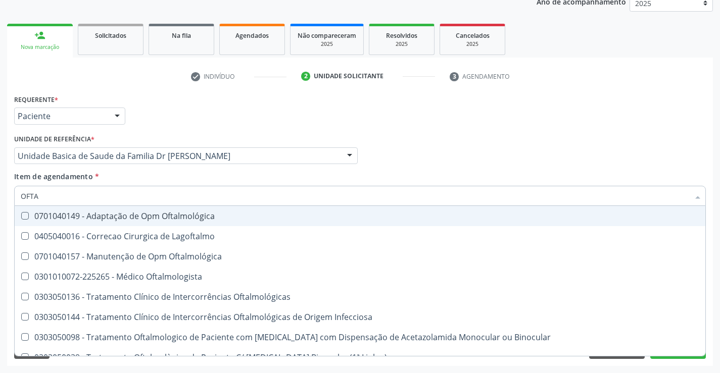
type input "OFTAL"
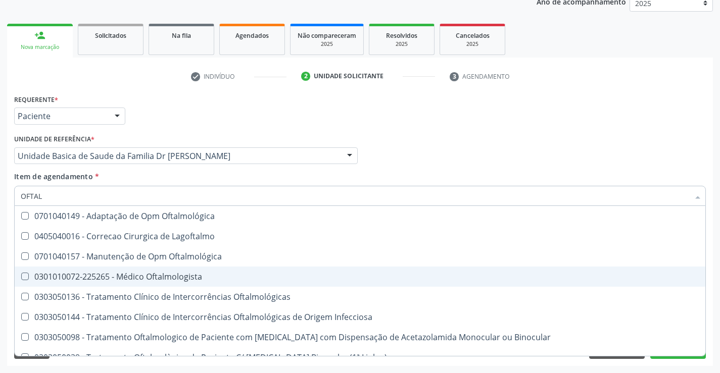
click at [129, 276] on div "0301010072-225265 - Médico Oftalmologista" at bounding box center [360, 277] width 678 height 8
checkbox Oftalmologista "true"
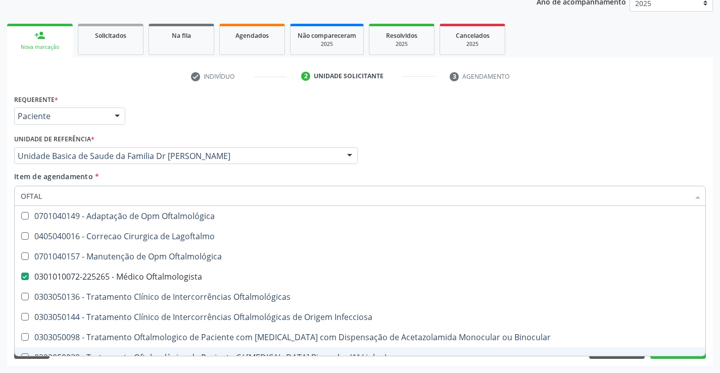
type input "OFTAL"
click at [117, 363] on div "Requerente * Paciente Profissional de Saúde Paciente Nenhum resultado encontrad…" at bounding box center [360, 229] width 706 height 274
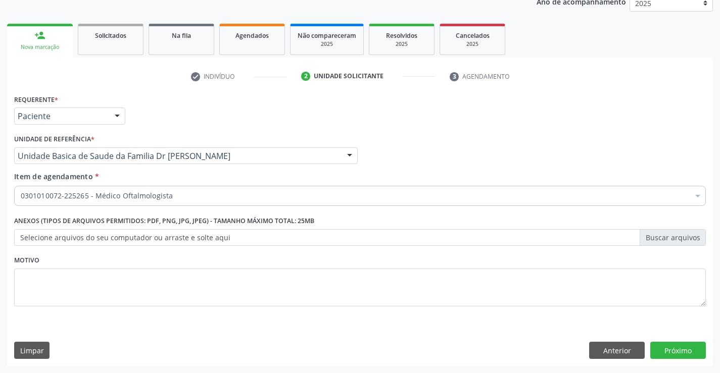
checkbox Oftalmologista "true"
checkbox Fezes "false"
click at [21, 191] on input "Item de agendamento *" at bounding box center [21, 196] width 0 height 20
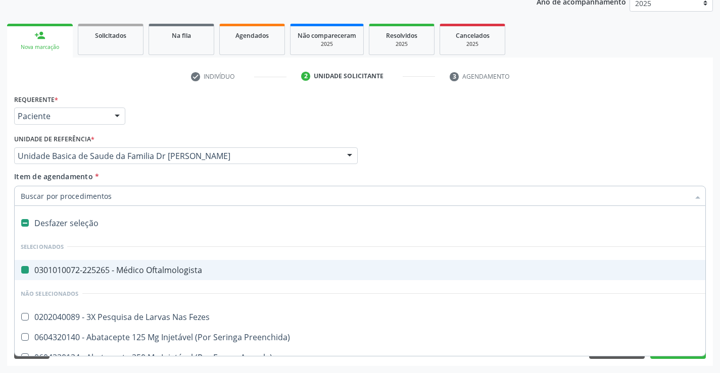
type input "U"
checkbox Oftalmologista "false"
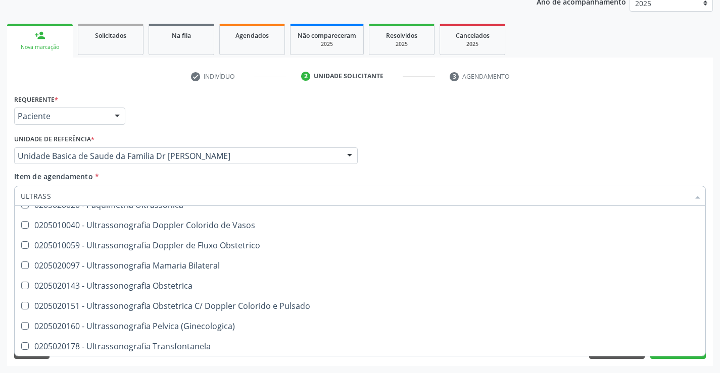
scroll to position [89, 0]
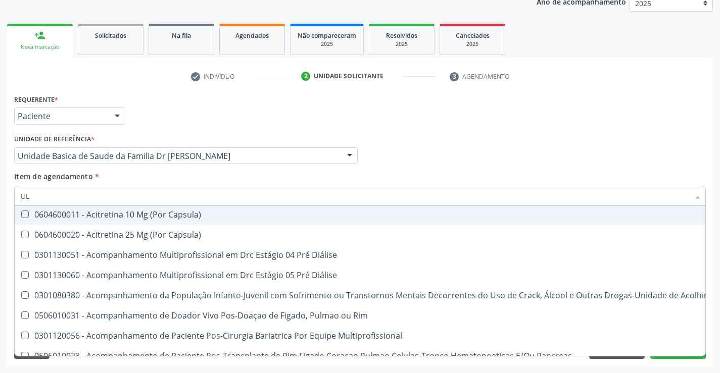
type input "U"
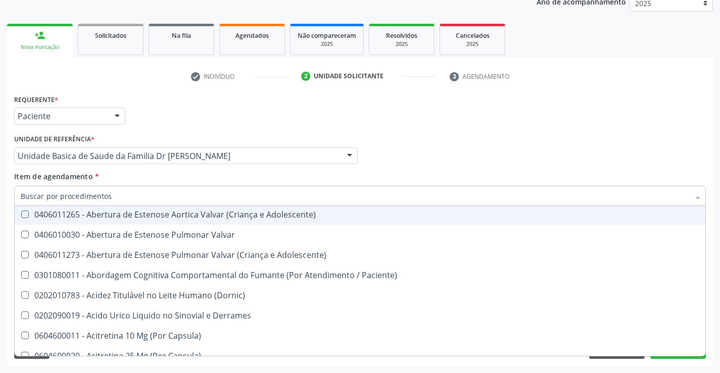
checkbox Fezes "true"
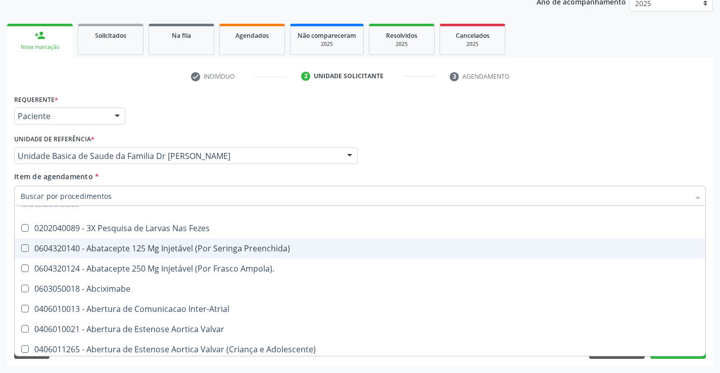
scroll to position [123, 0]
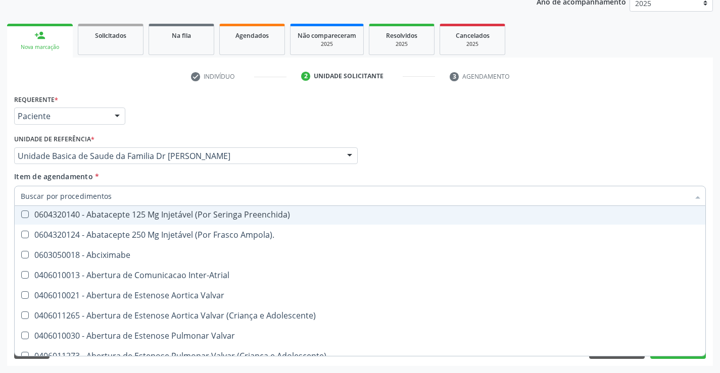
type input "U"
checkbox Oftalmologista "false"
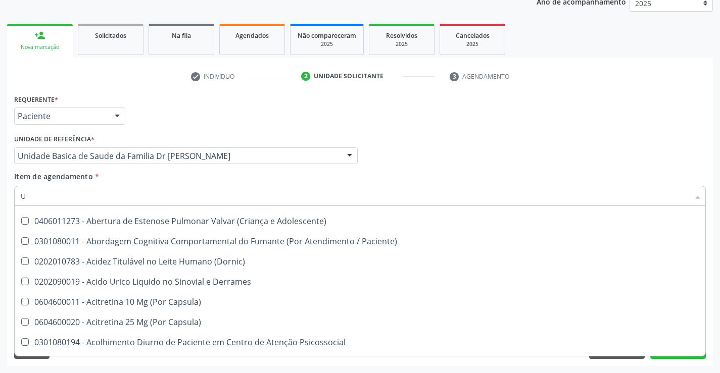
scroll to position [89, 0]
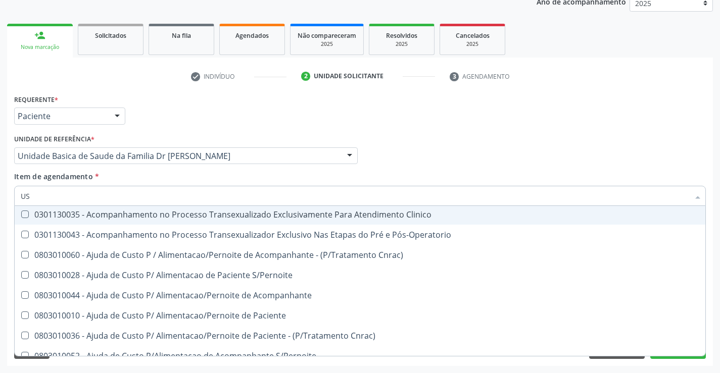
type input "USG"
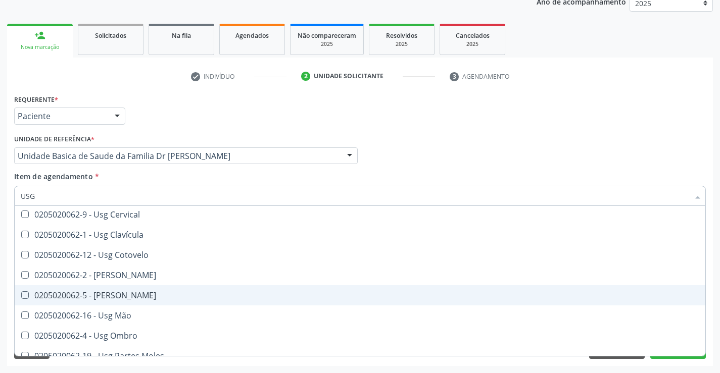
click at [135, 297] on div "0205020062-5 - [PERSON_NAME]" at bounding box center [360, 295] width 678 height 8
click at [131, 291] on div "0205020062-5 - [PERSON_NAME]" at bounding box center [360, 295] width 678 height 8
checkbox Joelho "true"
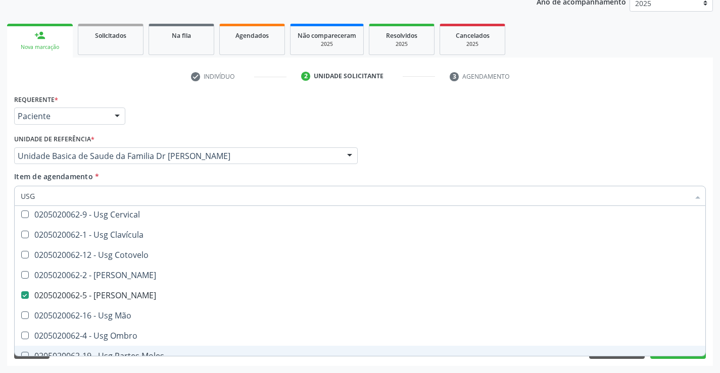
click at [112, 366] on div "Acompanhamento Acompanhe a situação das marcações correntes e finalizadas Relat…" at bounding box center [360, 150] width 720 height 445
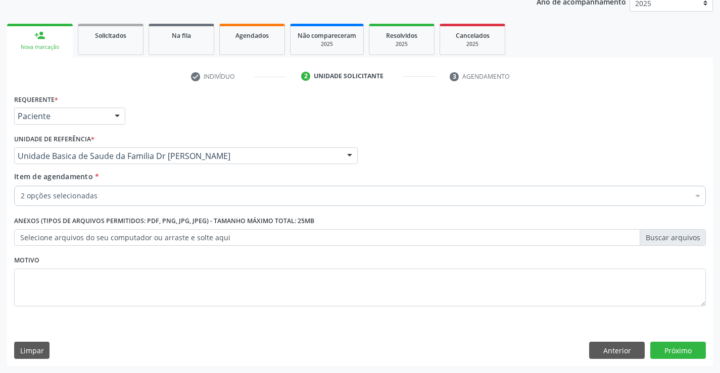
scroll to position [0, 0]
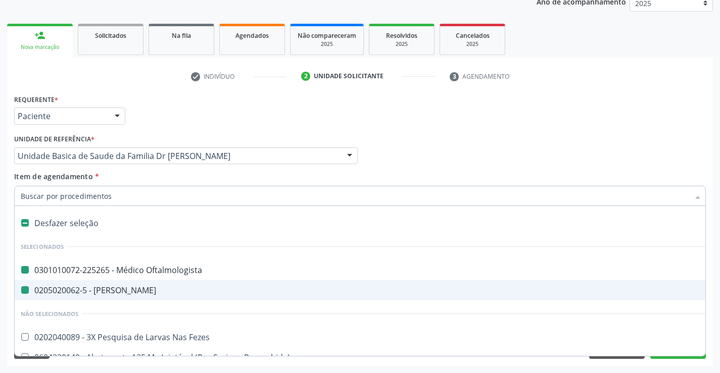
type input "R"
checkbox Oftalmologista "false"
checkbox Joelho "false"
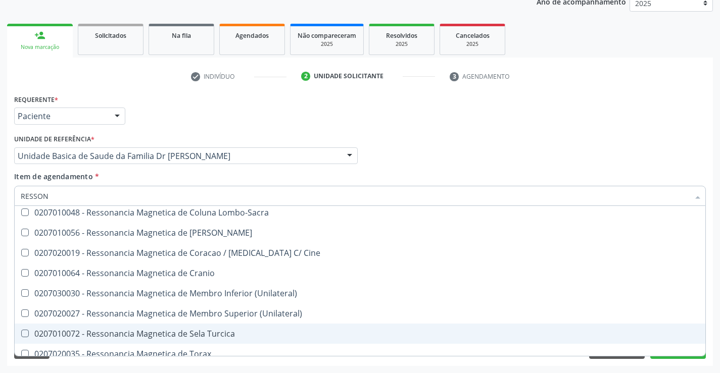
scroll to position [180, 0]
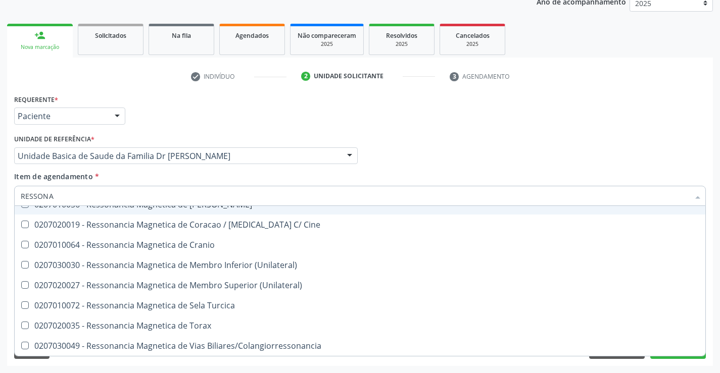
type input "RESSONAN"
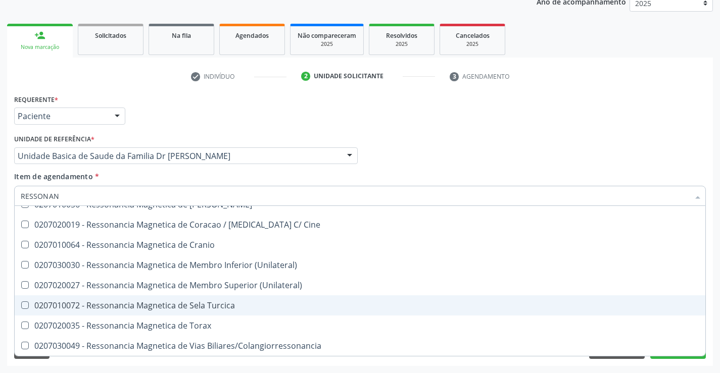
scroll to position [129, 0]
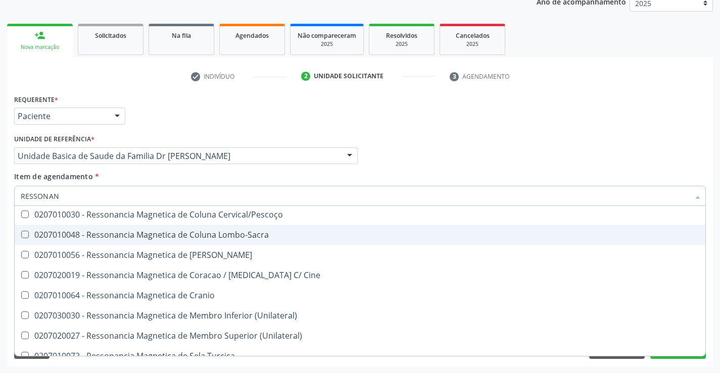
click at [252, 236] on div "0207010048 - Ressonancia Magnetica de Coluna Lombo-Sacra" at bounding box center [360, 235] width 678 height 8
checkbox Lombo-Sacra "true"
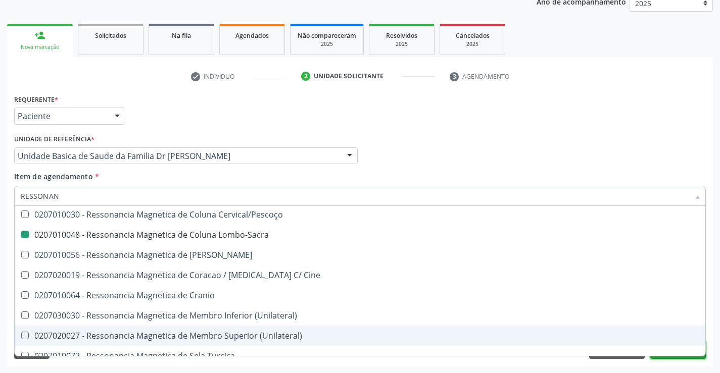
click at [680, 358] on button "Próximo" at bounding box center [678, 350] width 56 height 17
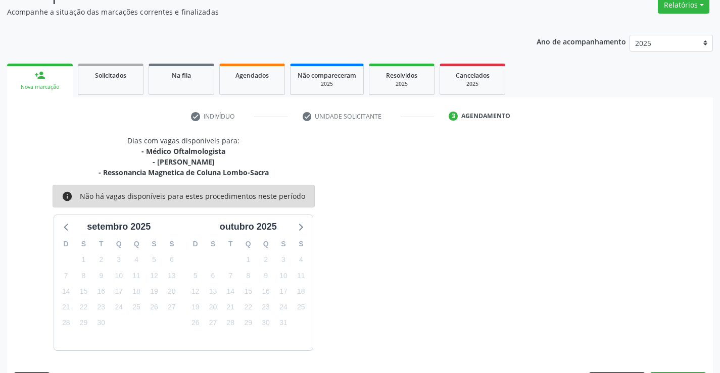
scroll to position [117, 0]
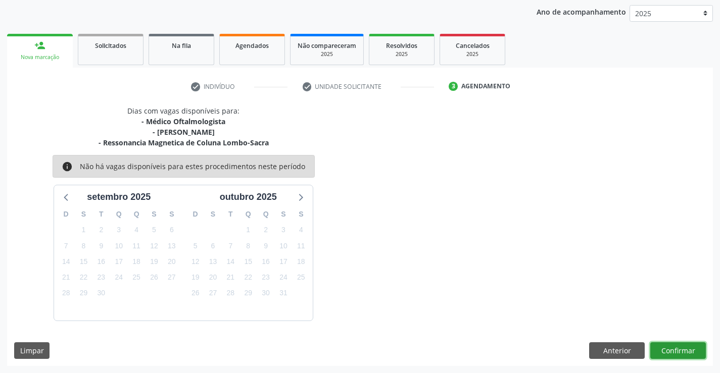
click at [680, 355] on button "Confirmar" at bounding box center [678, 350] width 56 height 17
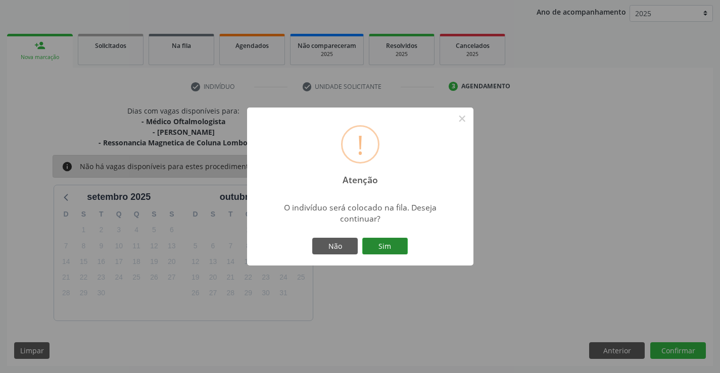
click at [377, 242] on button "Sim" at bounding box center [384, 246] width 45 height 17
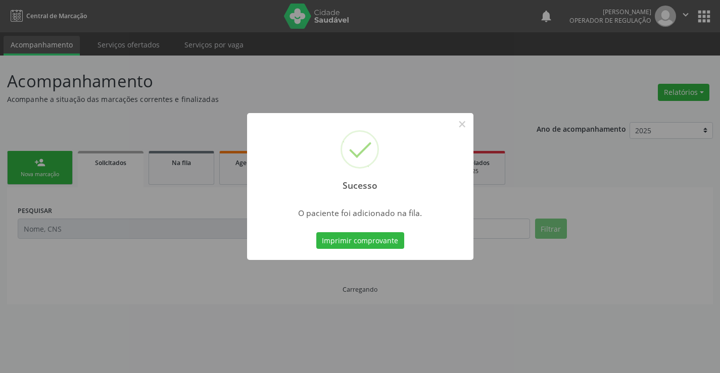
scroll to position [0, 0]
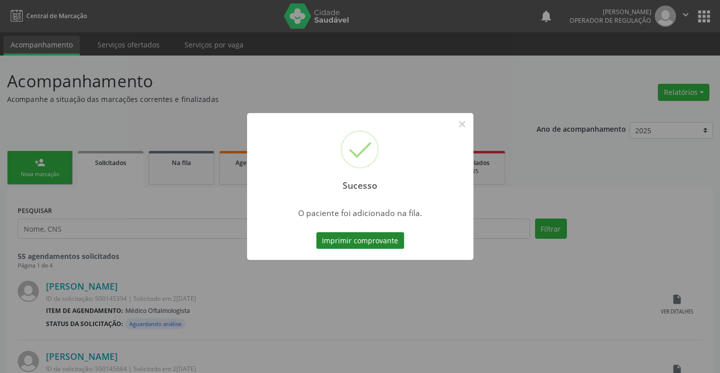
click at [393, 247] on button "Imprimir comprovante" at bounding box center [360, 240] width 88 height 17
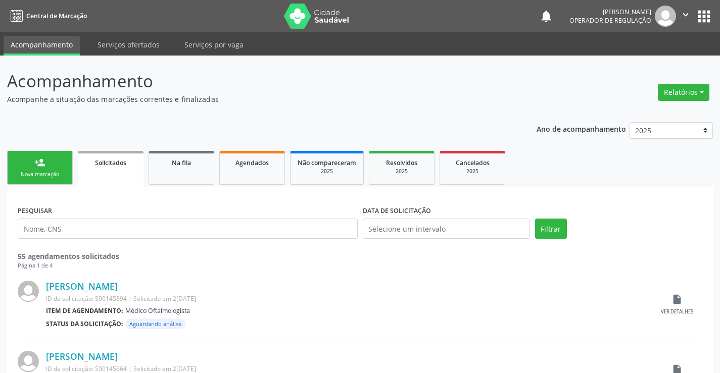
click at [687, 17] on icon "" at bounding box center [685, 14] width 11 height 11
click at [652, 63] on link "Sair" at bounding box center [660, 62] width 70 height 14
